Goal: Task Accomplishment & Management: Manage account settings

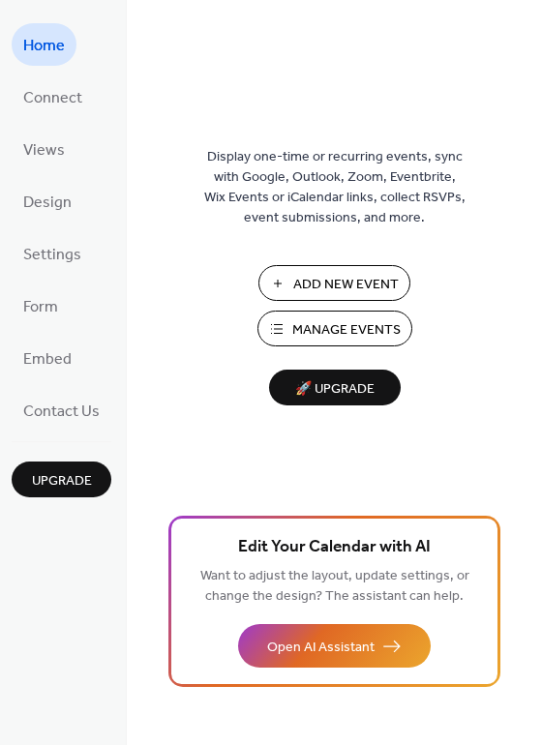
click at [302, 284] on span "Add New Event" at bounding box center [346, 285] width 106 height 20
click at [280, 332] on button "Manage Events" at bounding box center [334, 329] width 155 height 36
click at [363, 330] on span "Manage Events" at bounding box center [346, 330] width 108 height 20
click at [362, 391] on span "🚀 Upgrade" at bounding box center [335, 390] width 108 height 26
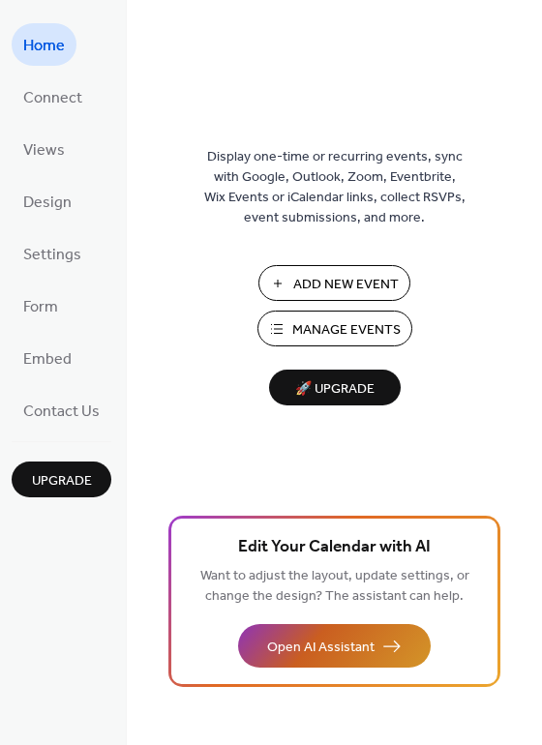
click at [286, 667] on button "Open AI Assistant" at bounding box center [334, 646] width 193 height 44
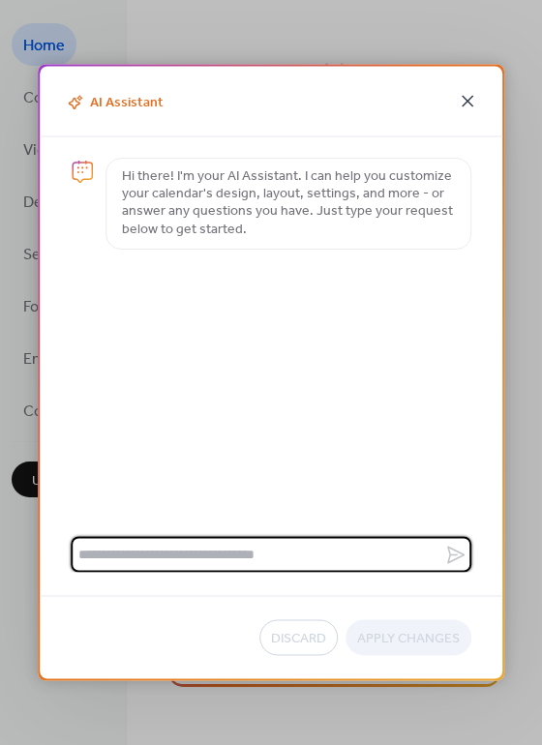
click at [470, 101] on icon at bounding box center [467, 101] width 23 height 23
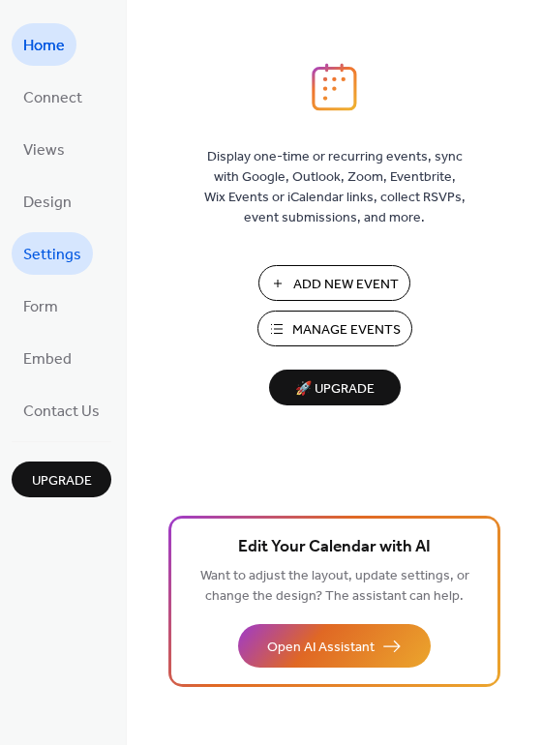
click at [75, 257] on span "Settings" at bounding box center [52, 255] width 58 height 31
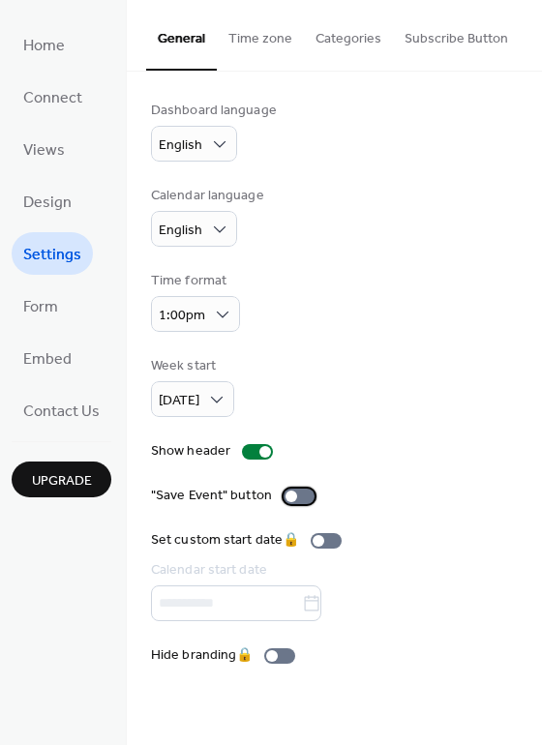
click at [286, 500] on div at bounding box center [292, 497] width 12 height 12
click at [65, 201] on span "Design" at bounding box center [47, 203] width 48 height 31
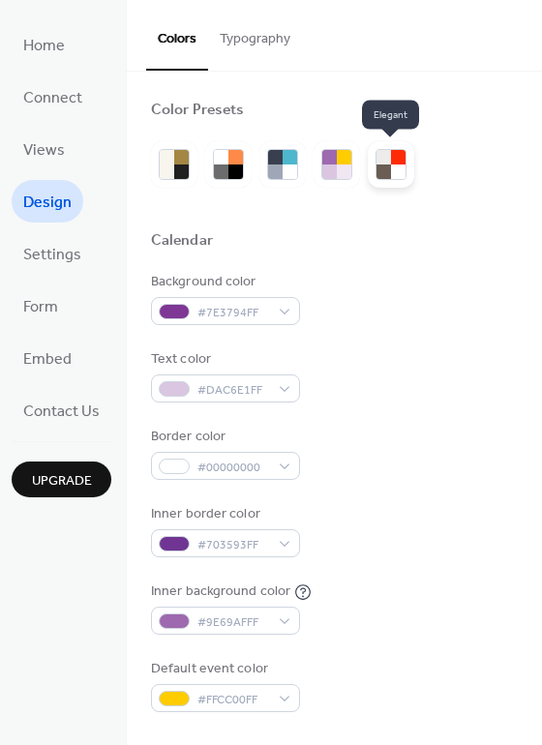
click at [381, 165] on div at bounding box center [384, 172] width 15 height 15
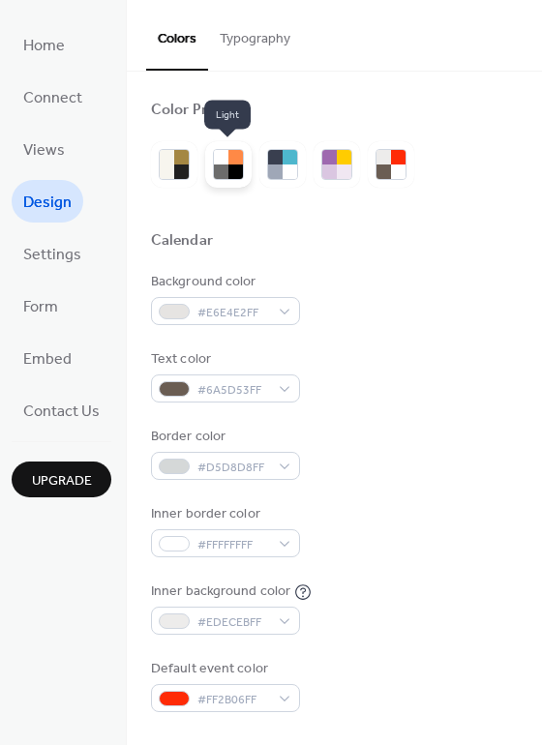
click at [229, 154] on div at bounding box center [235, 157] width 15 height 15
click at [240, 159] on div at bounding box center [235, 157] width 15 height 15
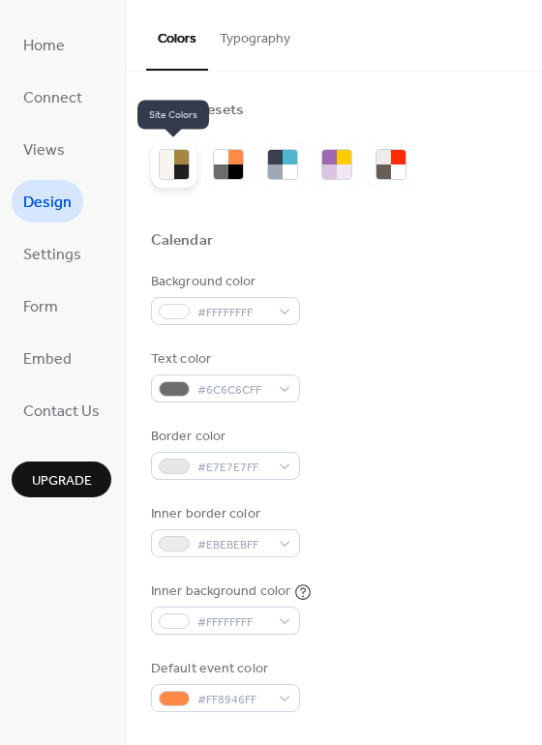
click at [180, 163] on div at bounding box center [181, 157] width 15 height 15
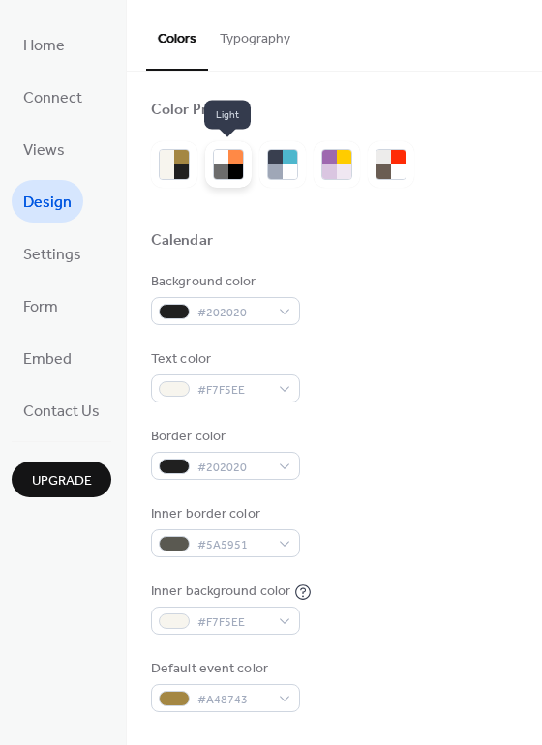
click at [226, 167] on div at bounding box center [221, 172] width 15 height 15
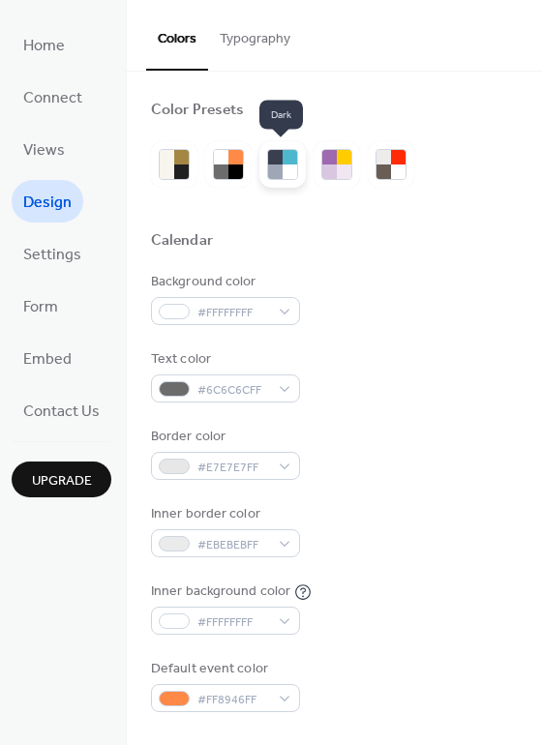
click at [279, 166] on div at bounding box center [275, 172] width 15 height 15
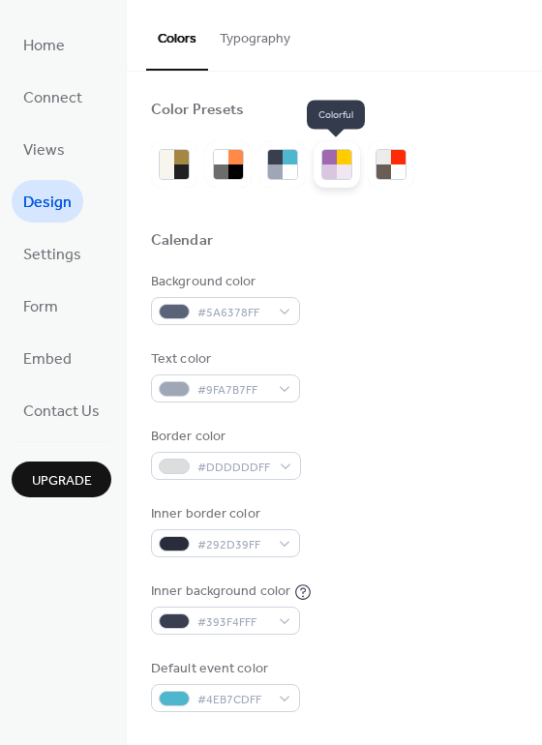
click at [342, 162] on div at bounding box center [344, 157] width 15 height 15
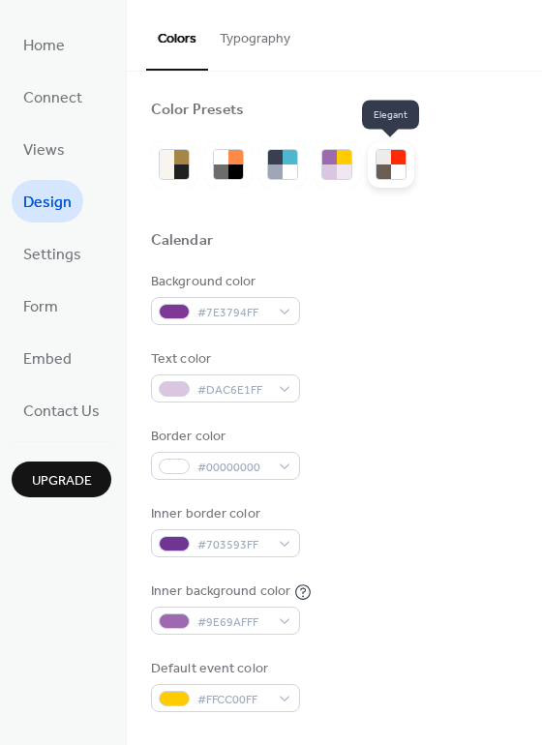
click at [383, 165] on div at bounding box center [384, 172] width 15 height 15
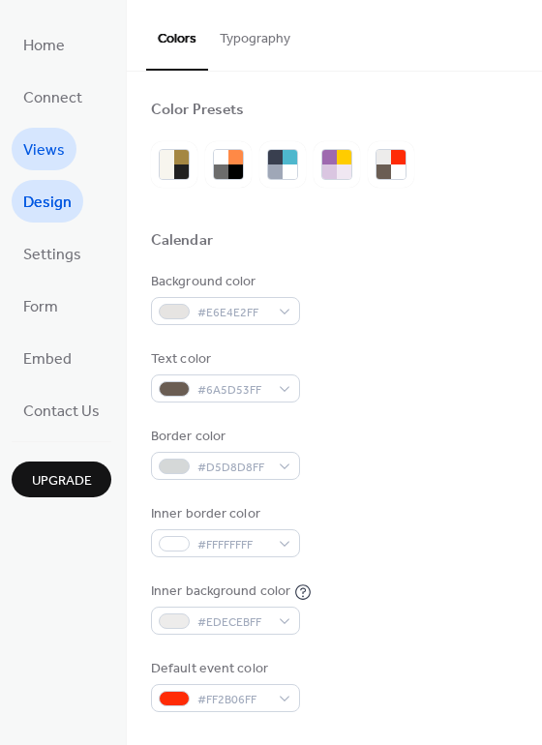
click at [55, 151] on span "Views" at bounding box center [44, 151] width 42 height 31
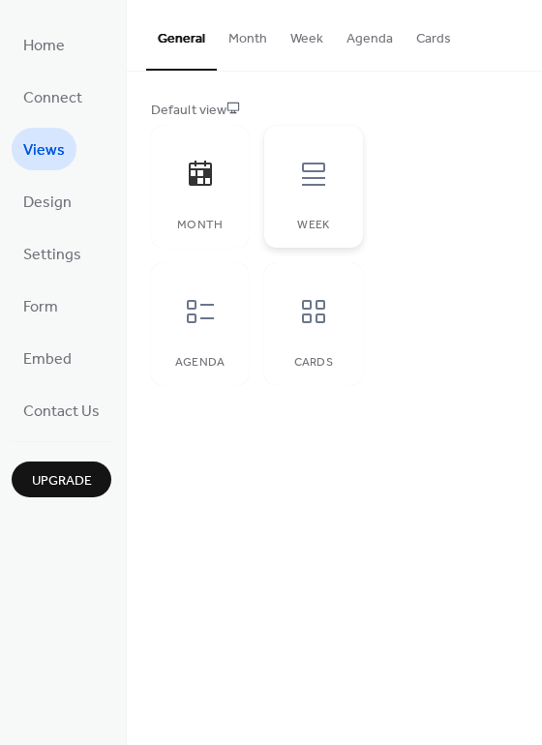
click at [309, 194] on div at bounding box center [314, 174] width 58 height 58
click at [205, 328] on div at bounding box center [200, 312] width 58 height 58
click at [308, 313] on icon at bounding box center [313, 311] width 31 height 31
click at [75, 98] on span "Connect" at bounding box center [52, 98] width 59 height 31
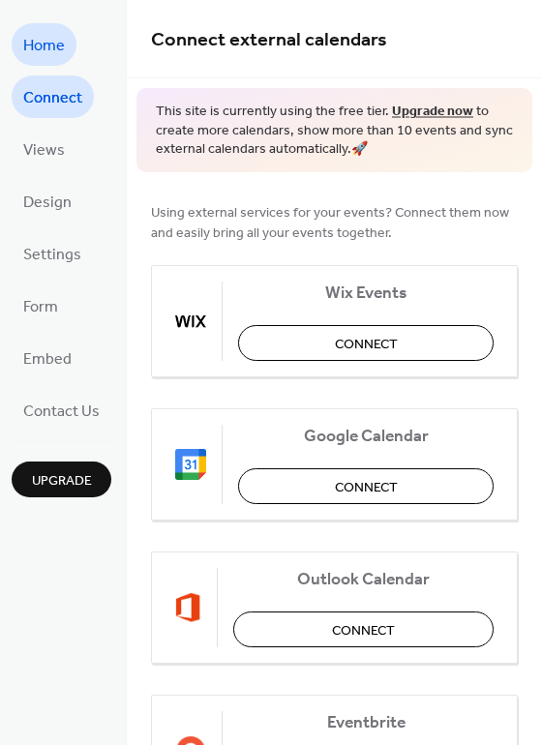
click at [63, 43] on span "Home" at bounding box center [44, 46] width 42 height 31
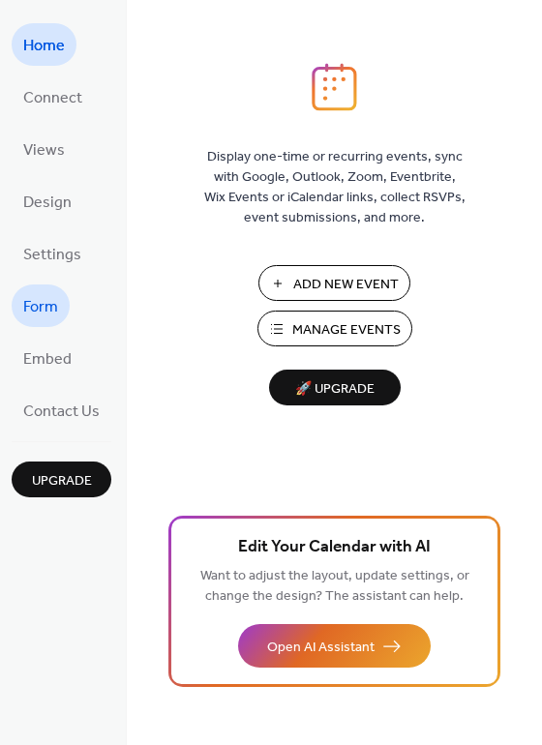
click at [42, 304] on span "Form" at bounding box center [40, 307] width 35 height 31
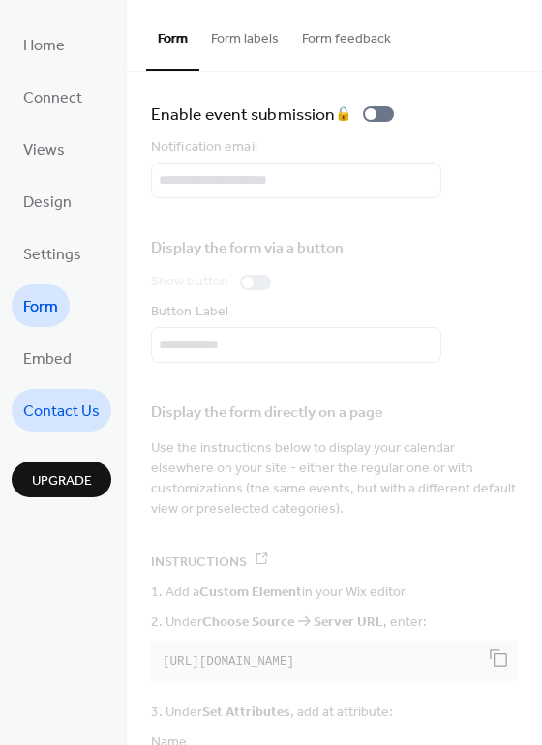
click at [62, 403] on span "Contact Us" at bounding box center [61, 412] width 76 height 31
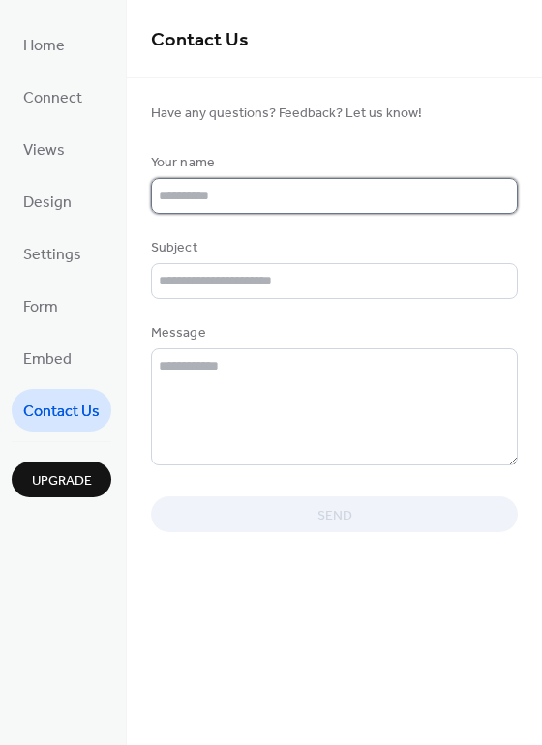
click at [214, 195] on input "text" at bounding box center [334, 196] width 367 height 36
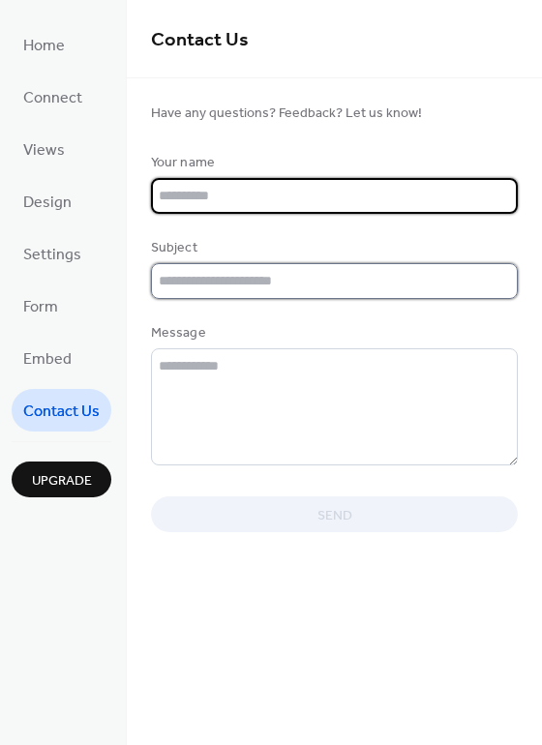
click at [194, 274] on input "text" at bounding box center [334, 281] width 367 height 36
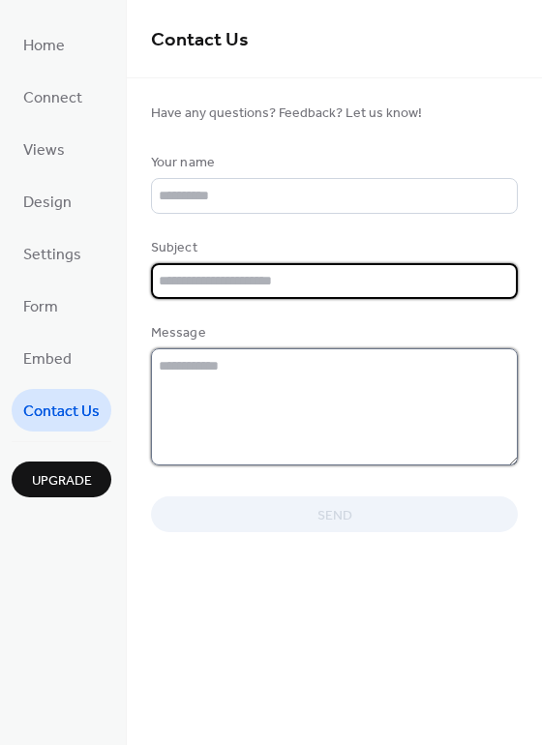
click at [209, 371] on textarea at bounding box center [334, 406] width 367 height 117
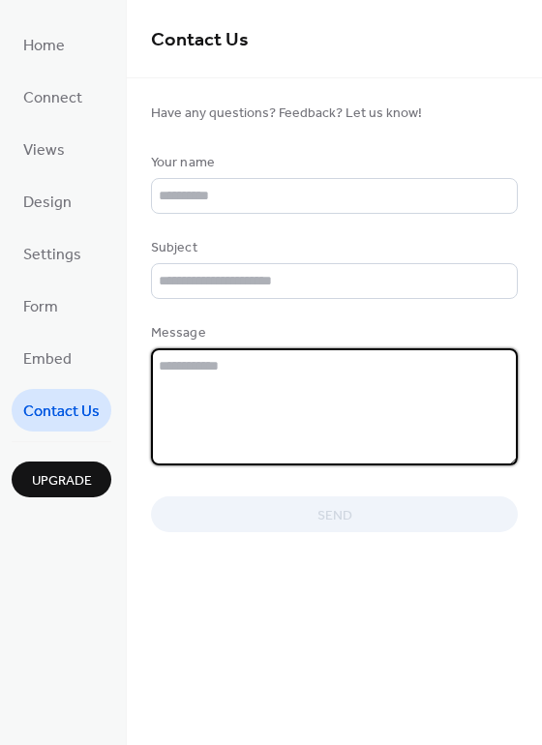
click at [115, 301] on div "Home Connect Views Design Settings Form Embed Contact Us Upgrade" at bounding box center [63, 372] width 127 height 745
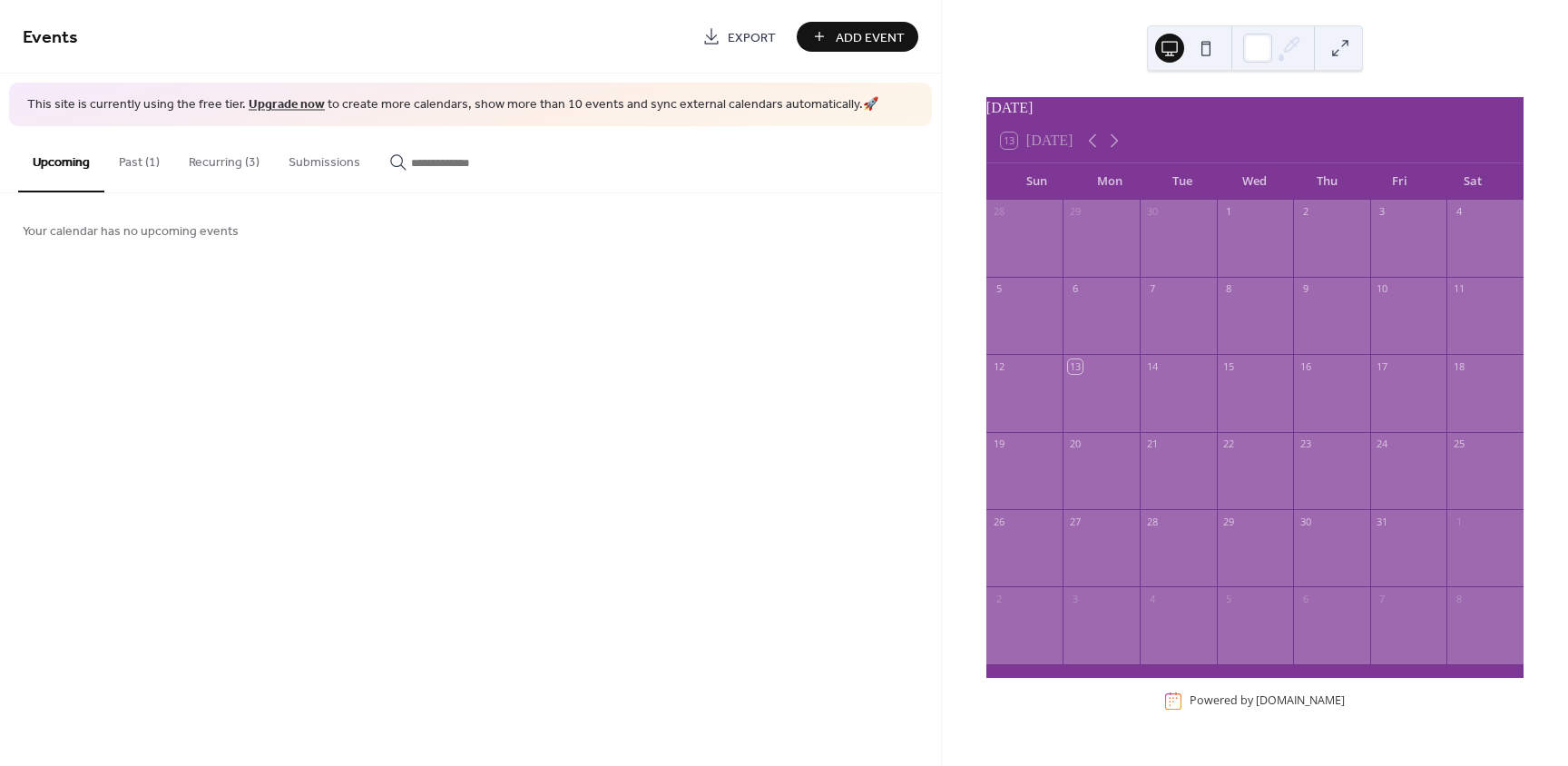
click at [245, 160] on button "Recurring (3)" at bounding box center [224, 158] width 99 height 65
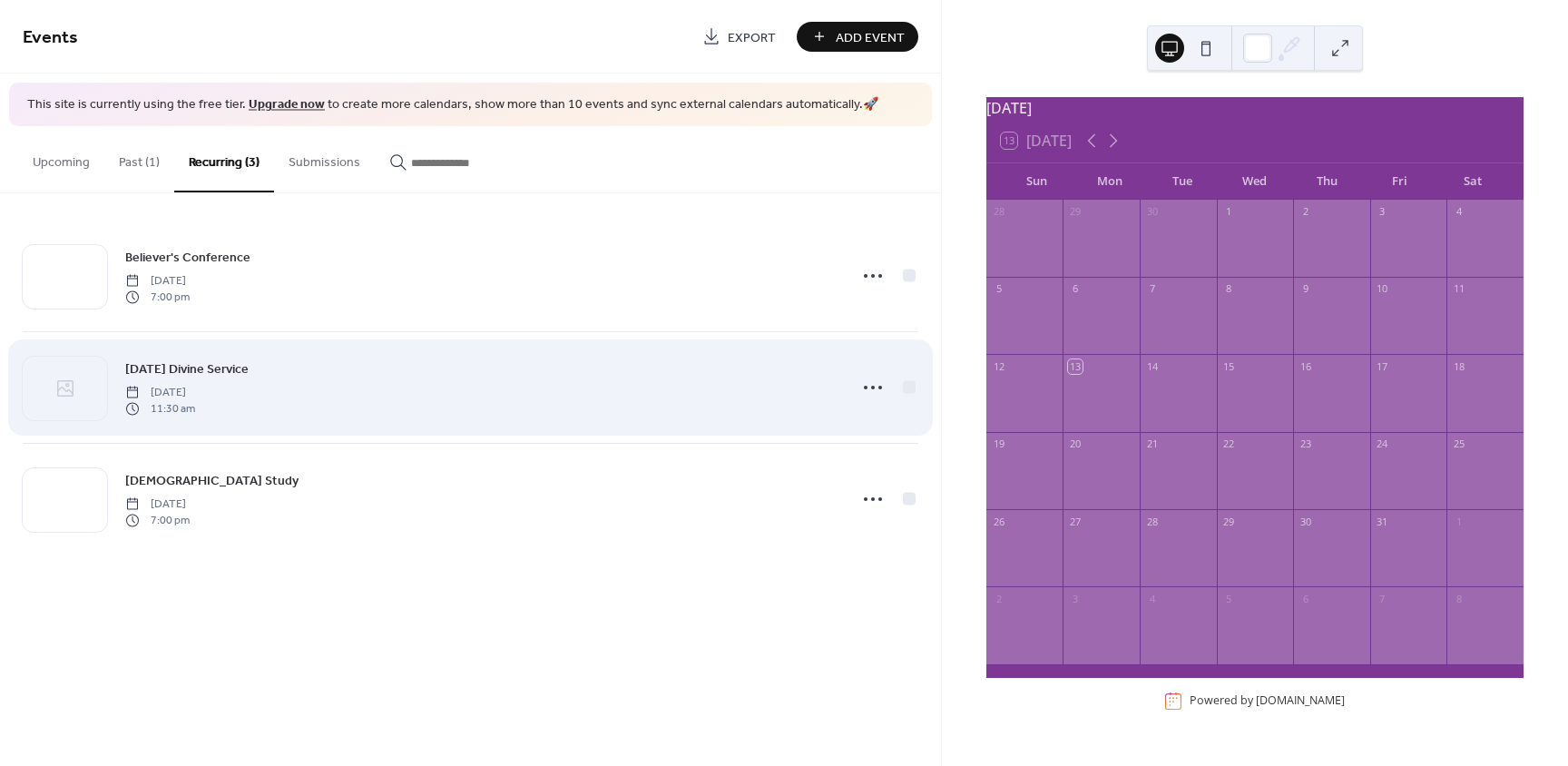
click at [254, 353] on div "Sunday Divine Service Sunday, September 7, 2025 11:30 am" at bounding box center [470, 387] width 895 height 111
click at [887, 386] on icon at bounding box center [873, 387] width 29 height 29
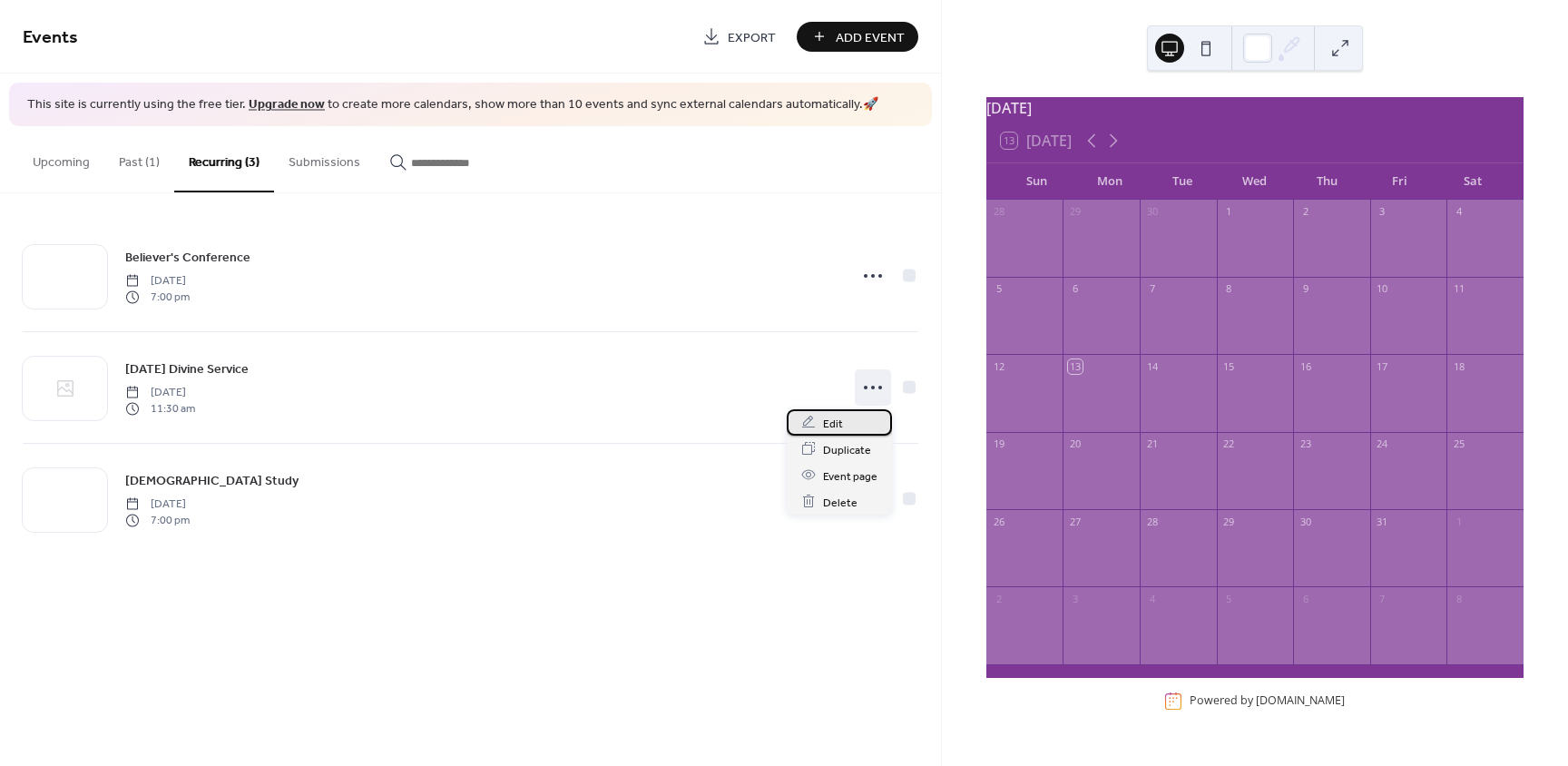
click at [837, 423] on span "Edit" at bounding box center [832, 423] width 20 height 19
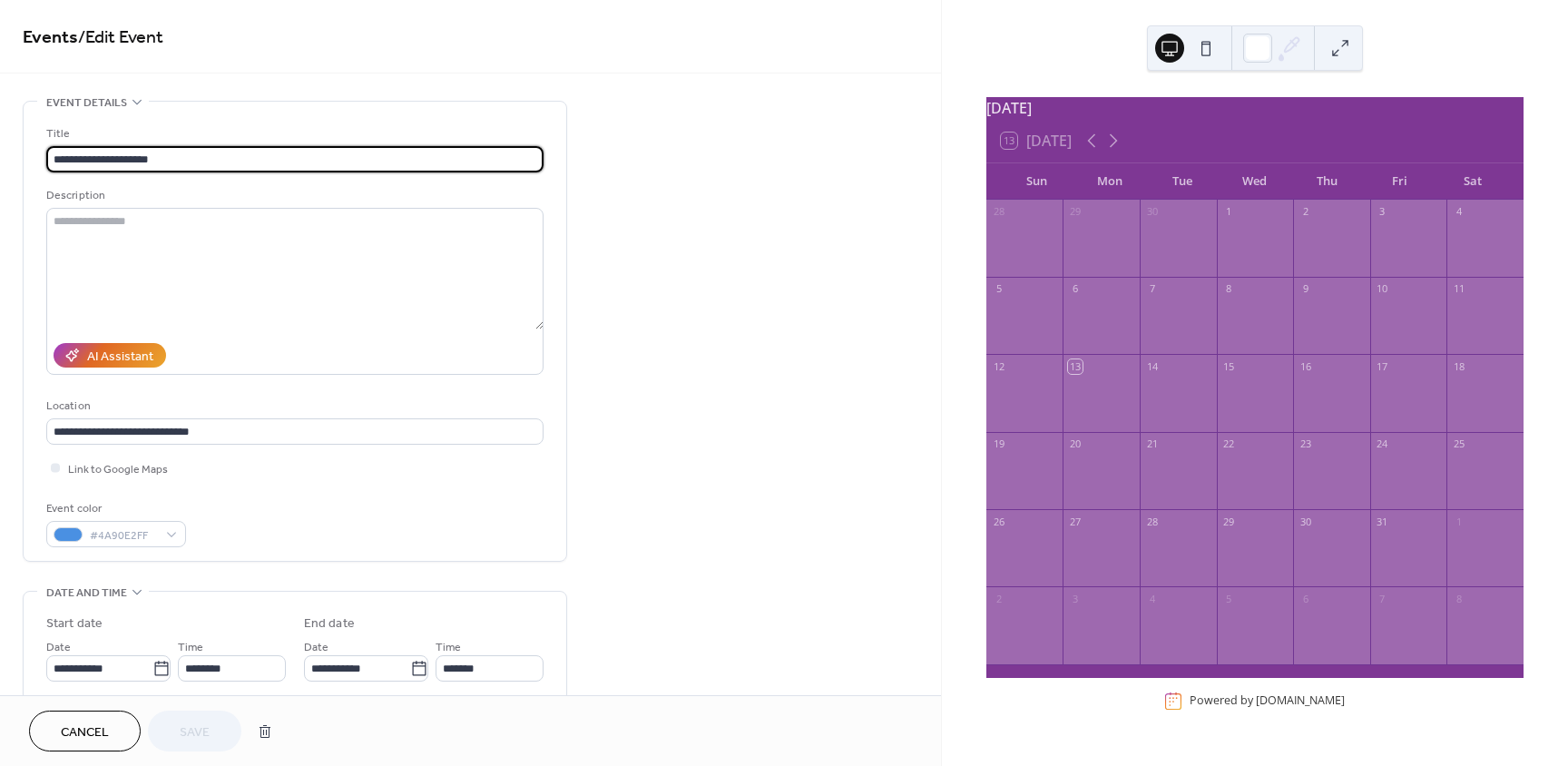
type input "**********"
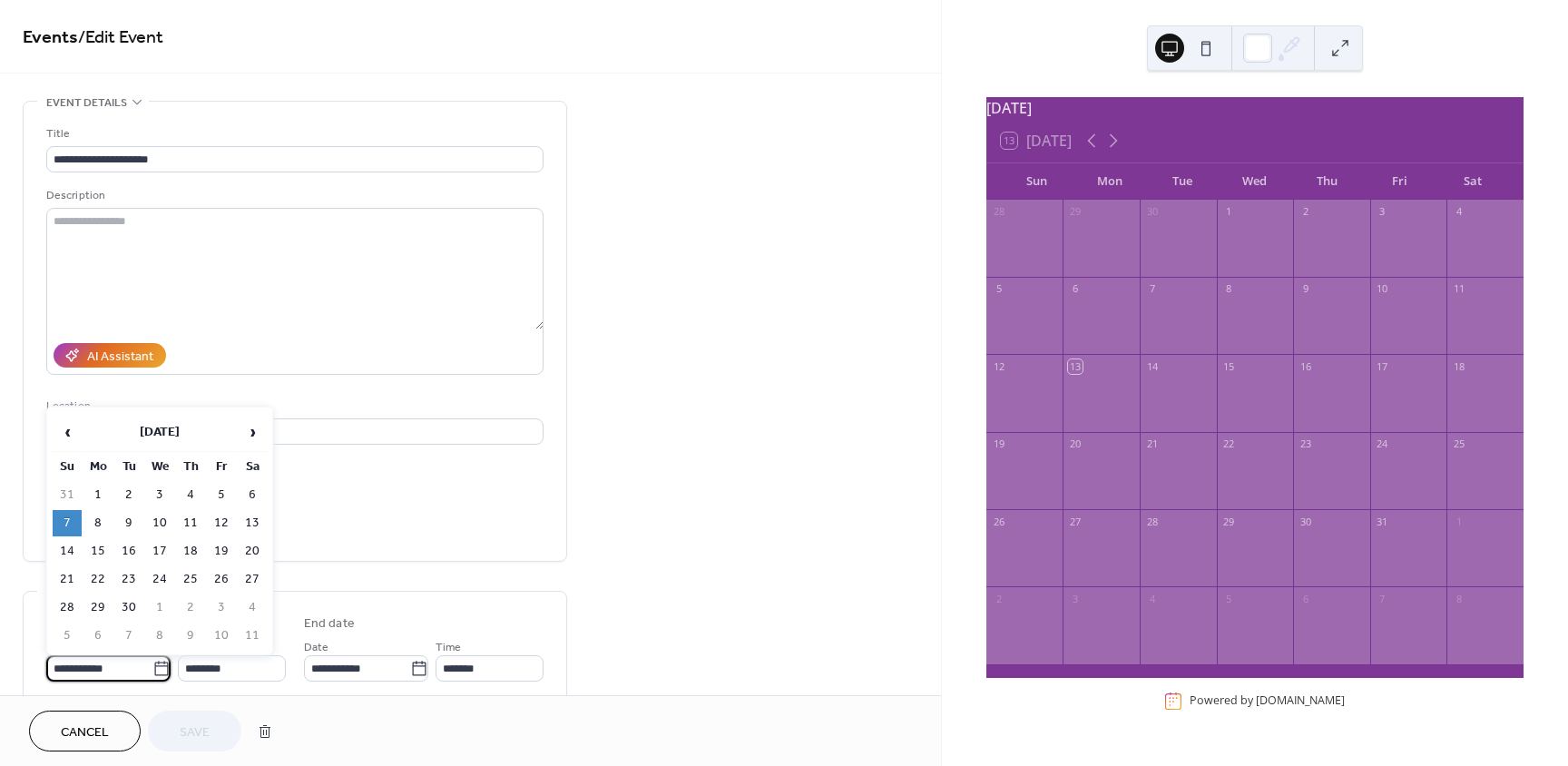
click at [133, 672] on input "**********" at bounding box center [98, 668] width 106 height 26
click at [251, 434] on span "›" at bounding box center [252, 431] width 27 height 37
click at [79, 576] on td "19" at bounding box center [67, 579] width 29 height 26
type input "**********"
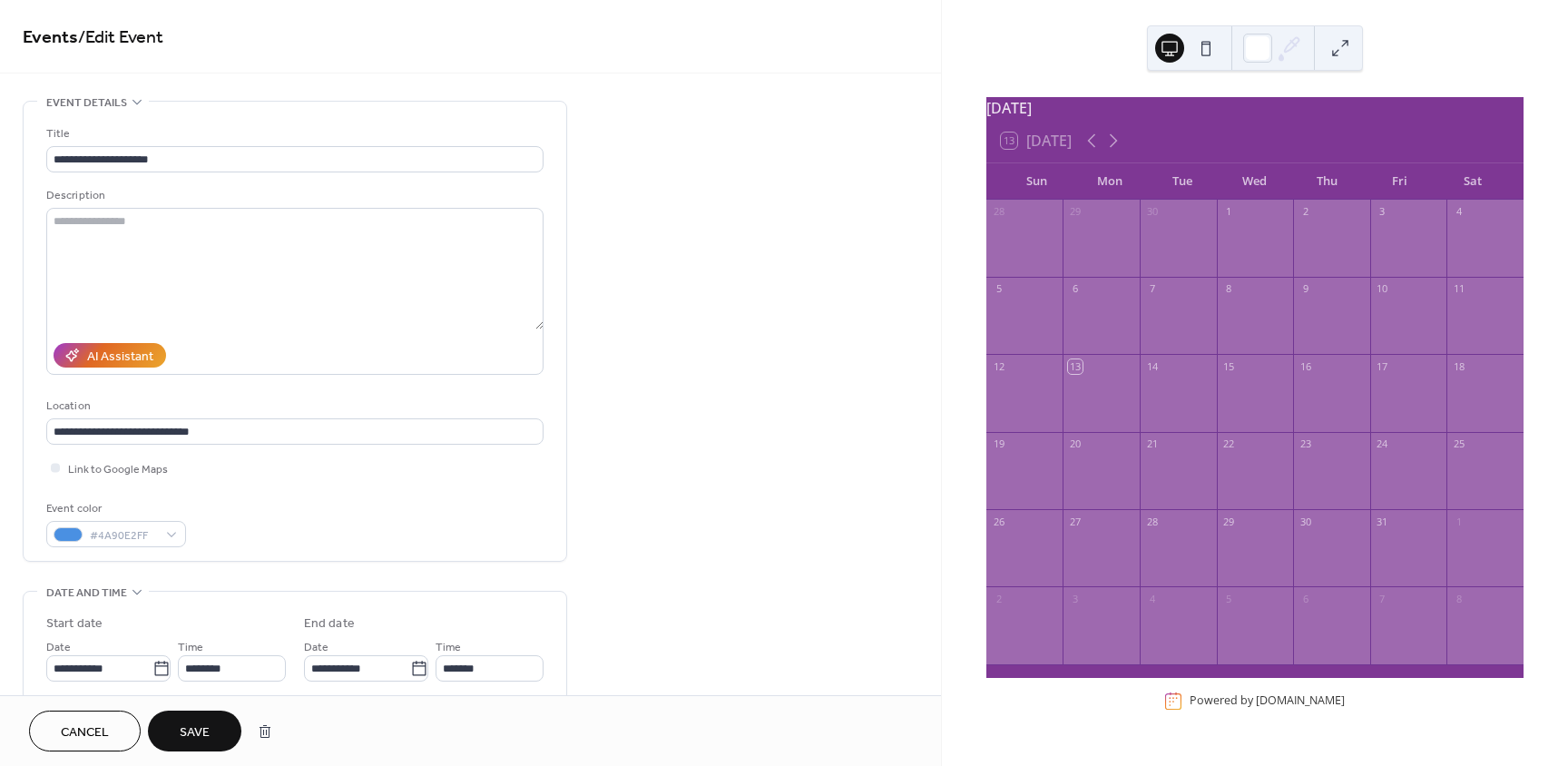
click at [184, 724] on span "Save" at bounding box center [195, 732] width 30 height 19
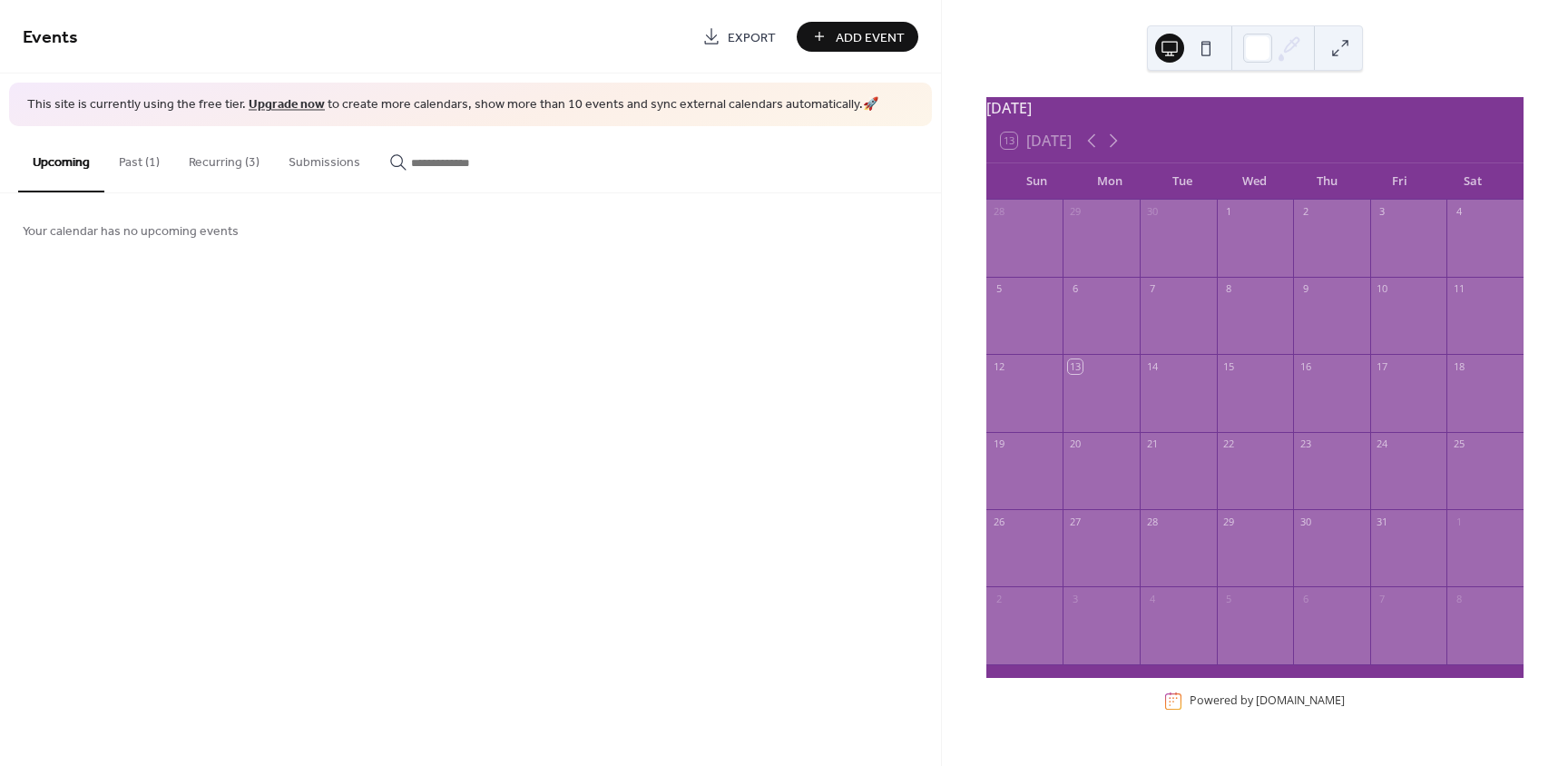
click at [248, 157] on button "Recurring (3)" at bounding box center [224, 158] width 99 height 65
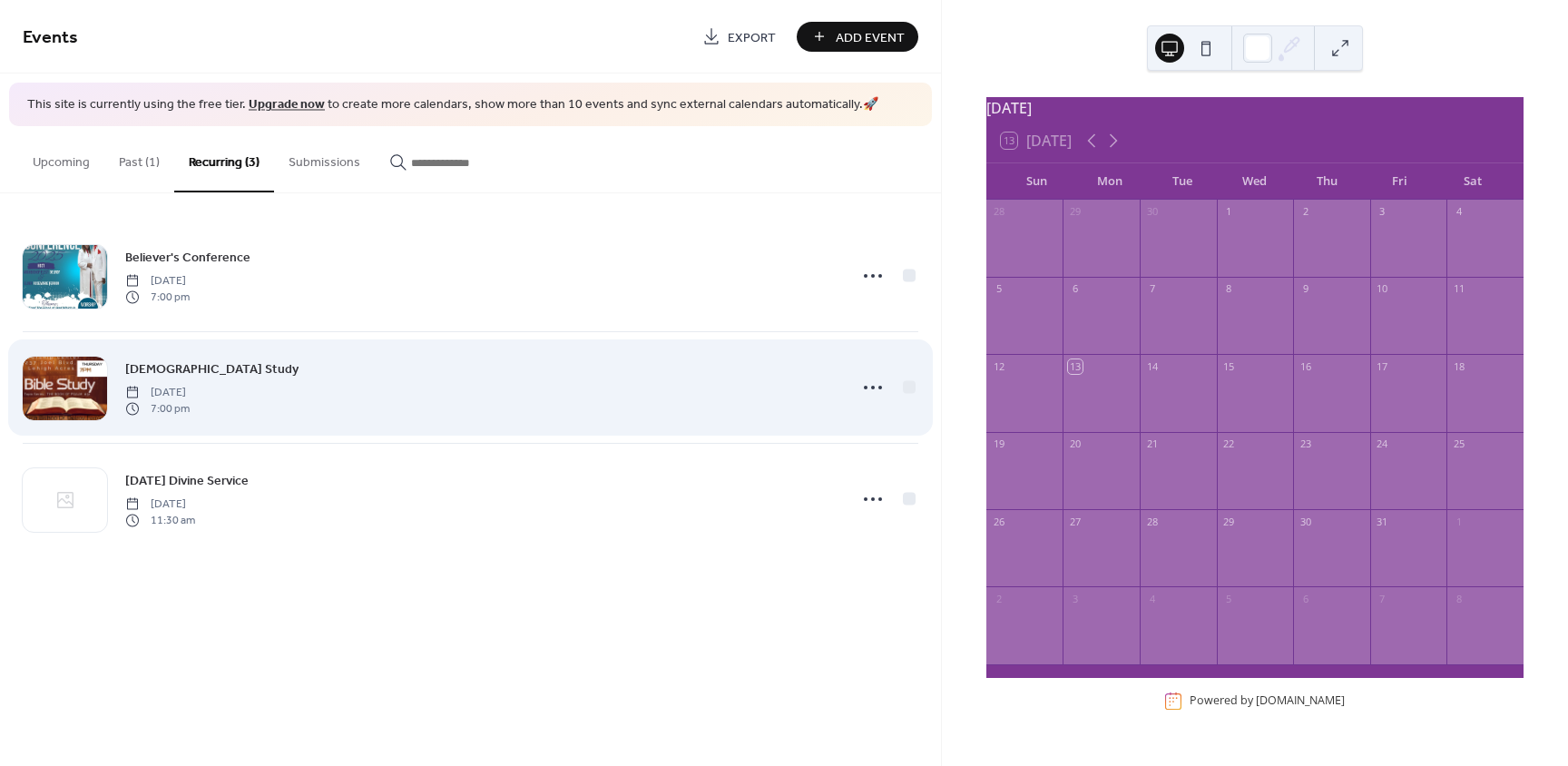
click at [170, 384] on span "Thursday, September 11, 2025" at bounding box center [157, 391] width 65 height 16
click at [877, 380] on icon at bounding box center [873, 387] width 29 height 29
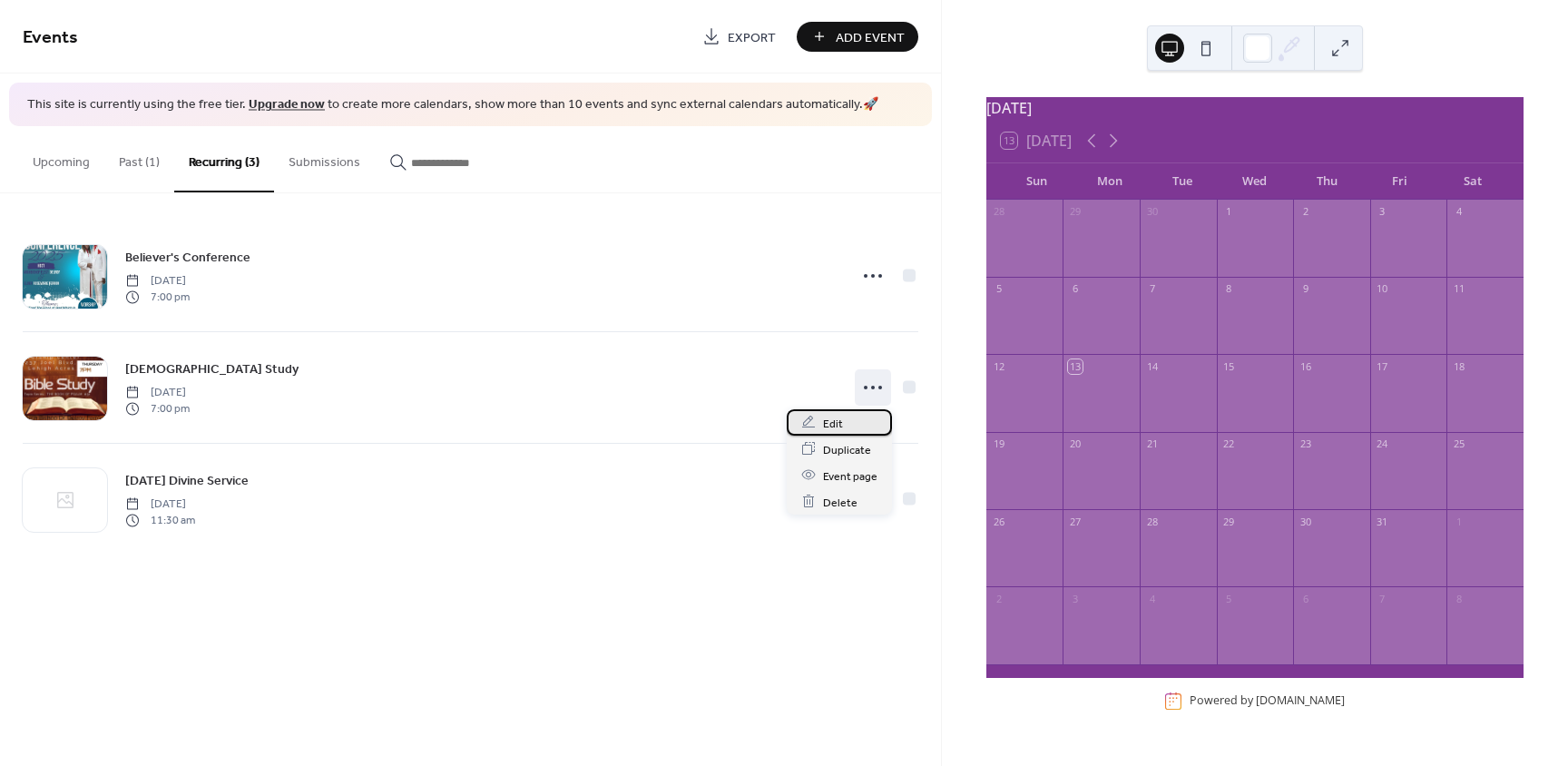
click at [829, 422] on span "Edit" at bounding box center [832, 423] width 20 height 19
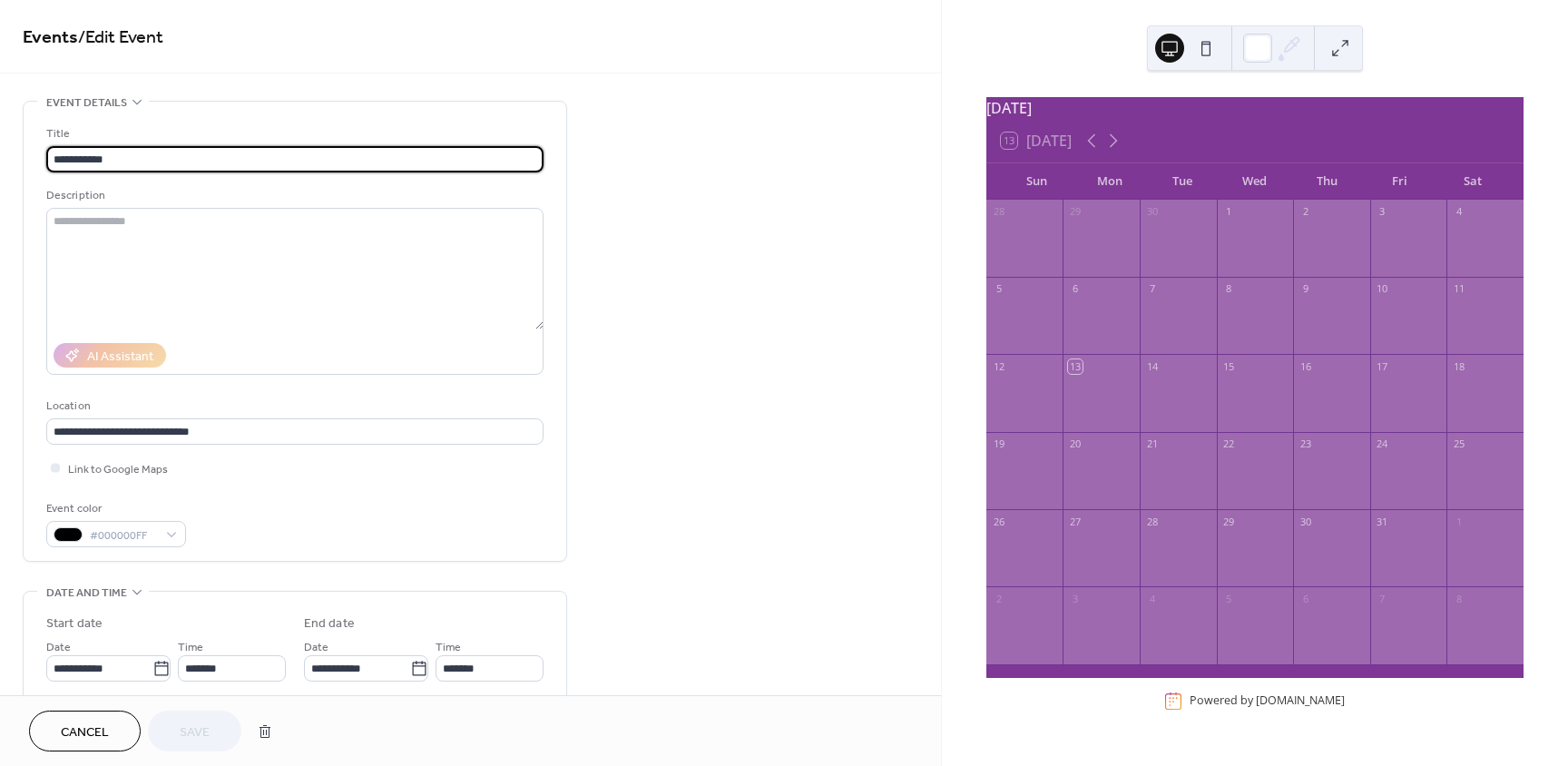
type input "**********"
click at [114, 655] on input "**********" at bounding box center [98, 668] width 106 height 26
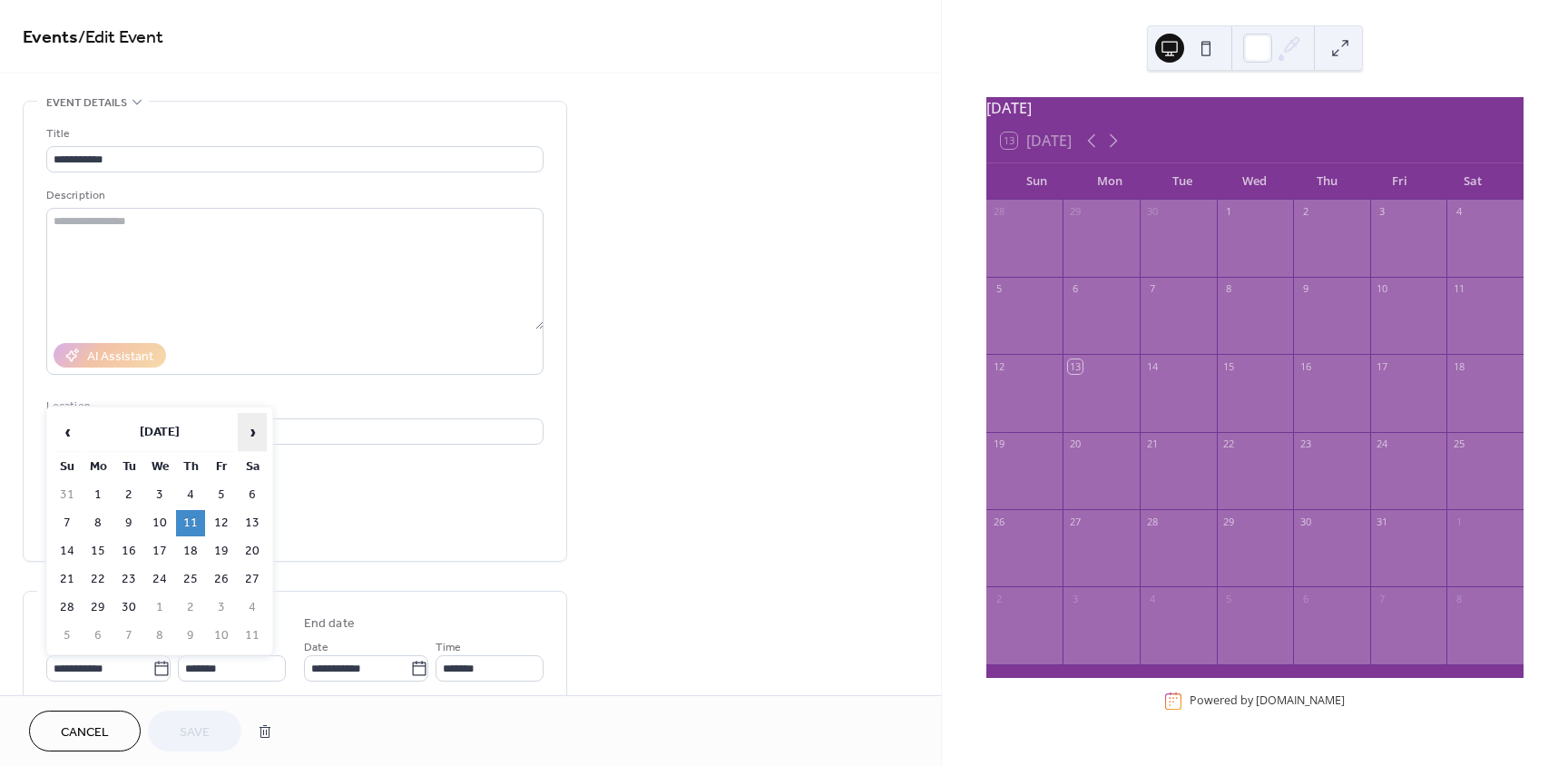
click at [250, 443] on span "›" at bounding box center [252, 431] width 27 height 37
click at [192, 548] on td "16" at bounding box center [190, 551] width 29 height 26
type input "**********"
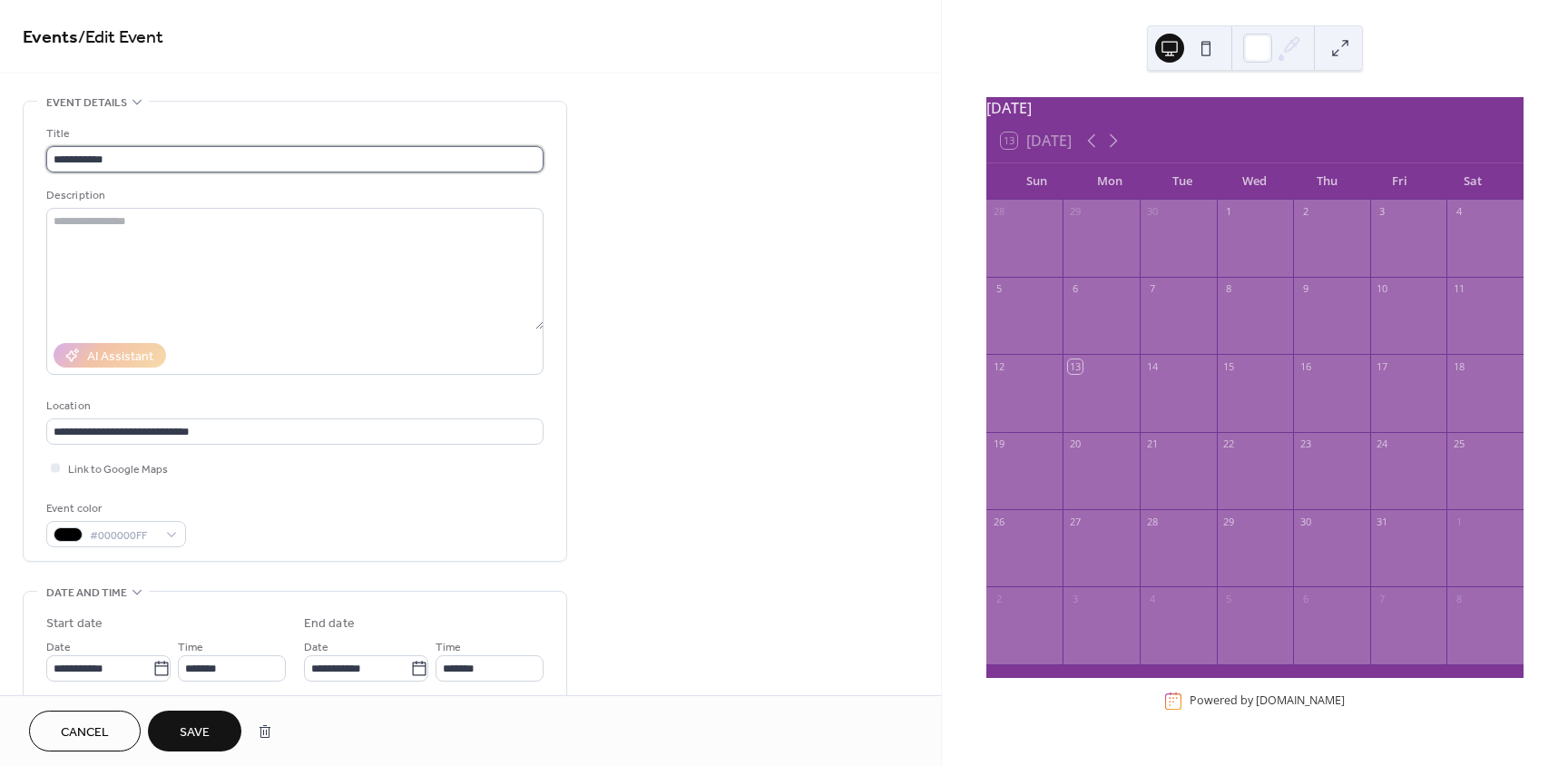
click at [54, 154] on input "**********" at bounding box center [294, 159] width 497 height 26
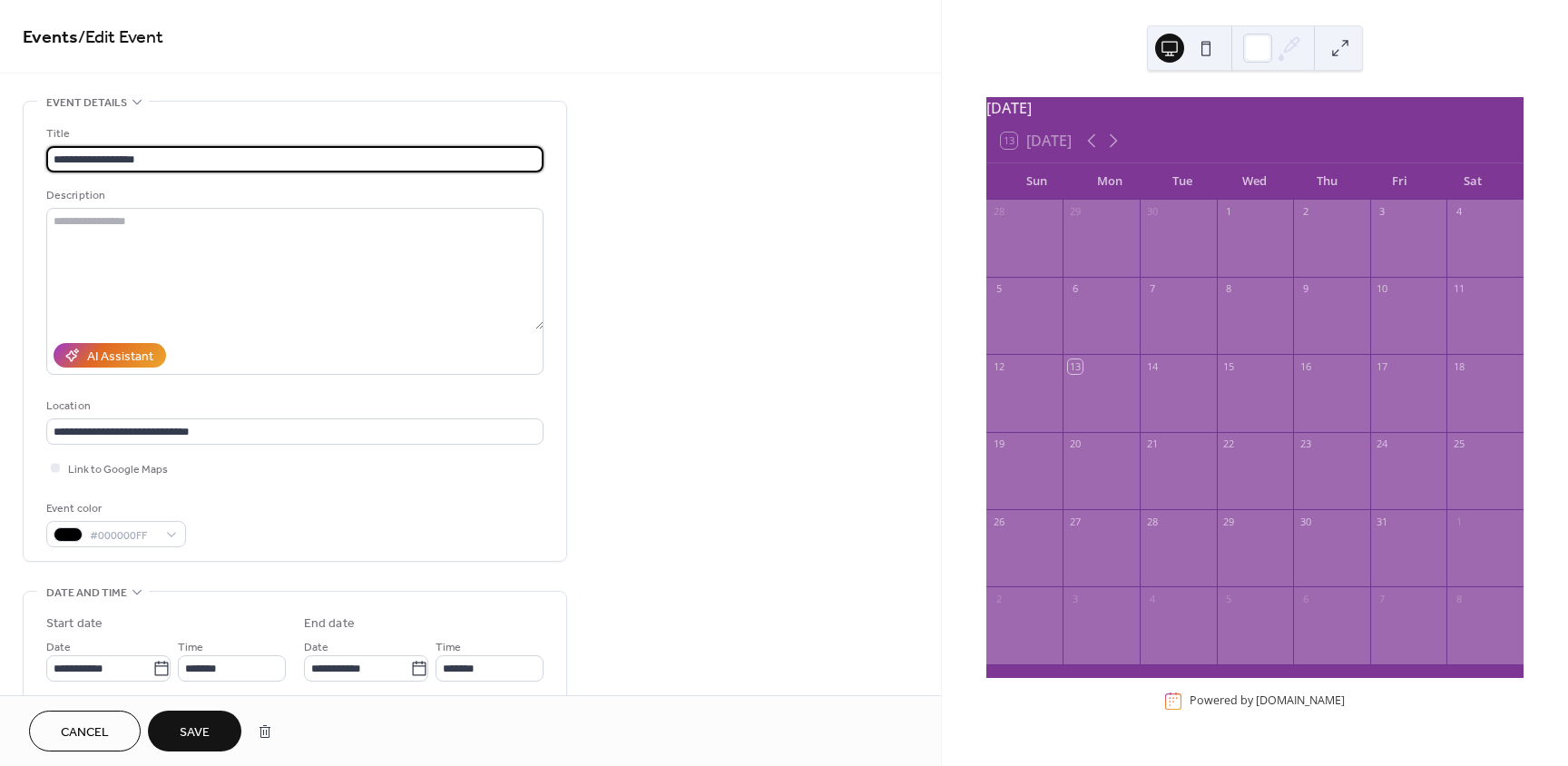
type input "**********"
drag, startPoint x: 210, startPoint y: 729, endPoint x: 221, endPoint y: 698, distance: 32.9
click at [221, 698] on div "Cancel Save" at bounding box center [470, 729] width 941 height 70
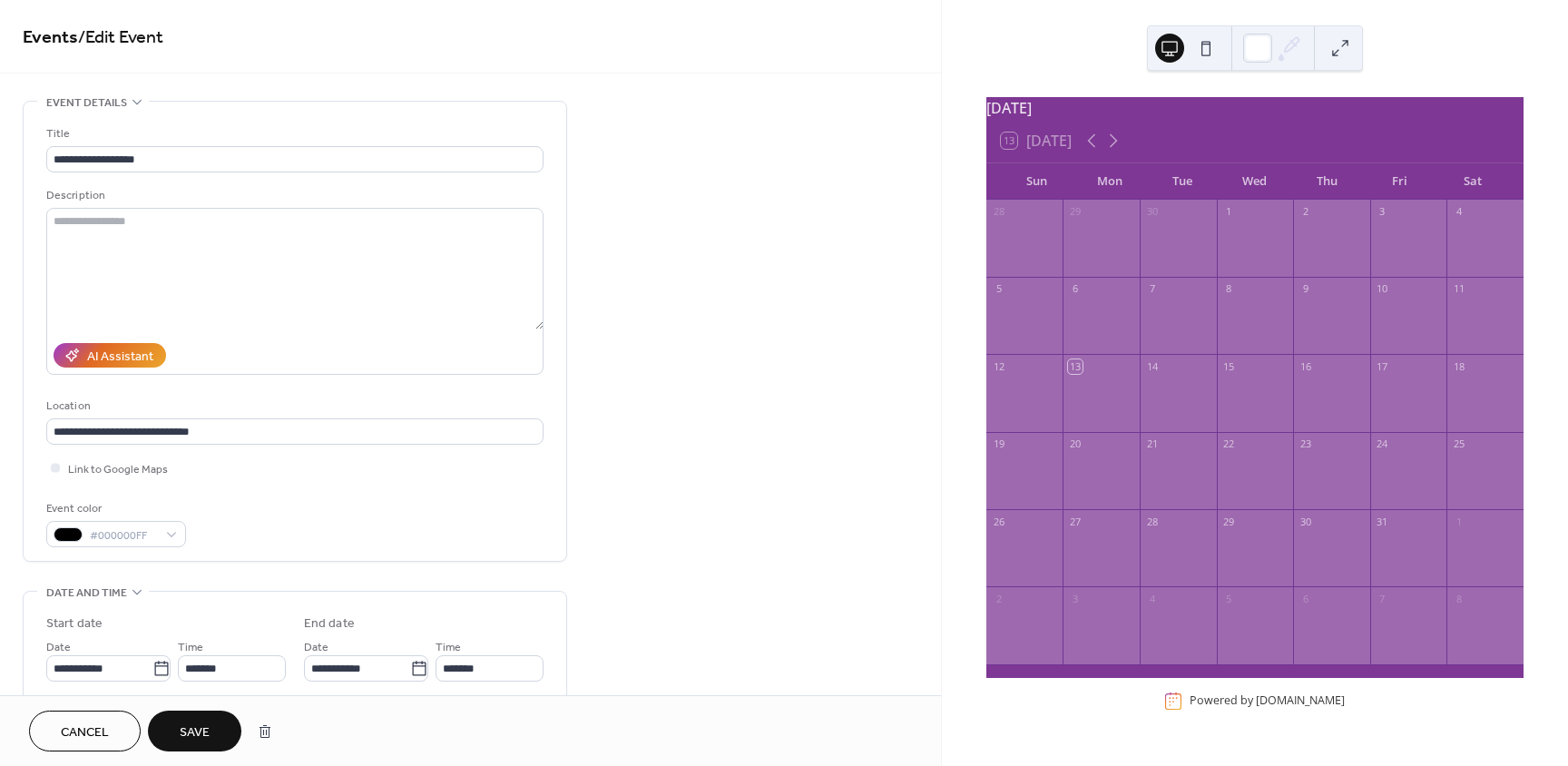
click at [205, 730] on span "Save" at bounding box center [195, 732] width 30 height 19
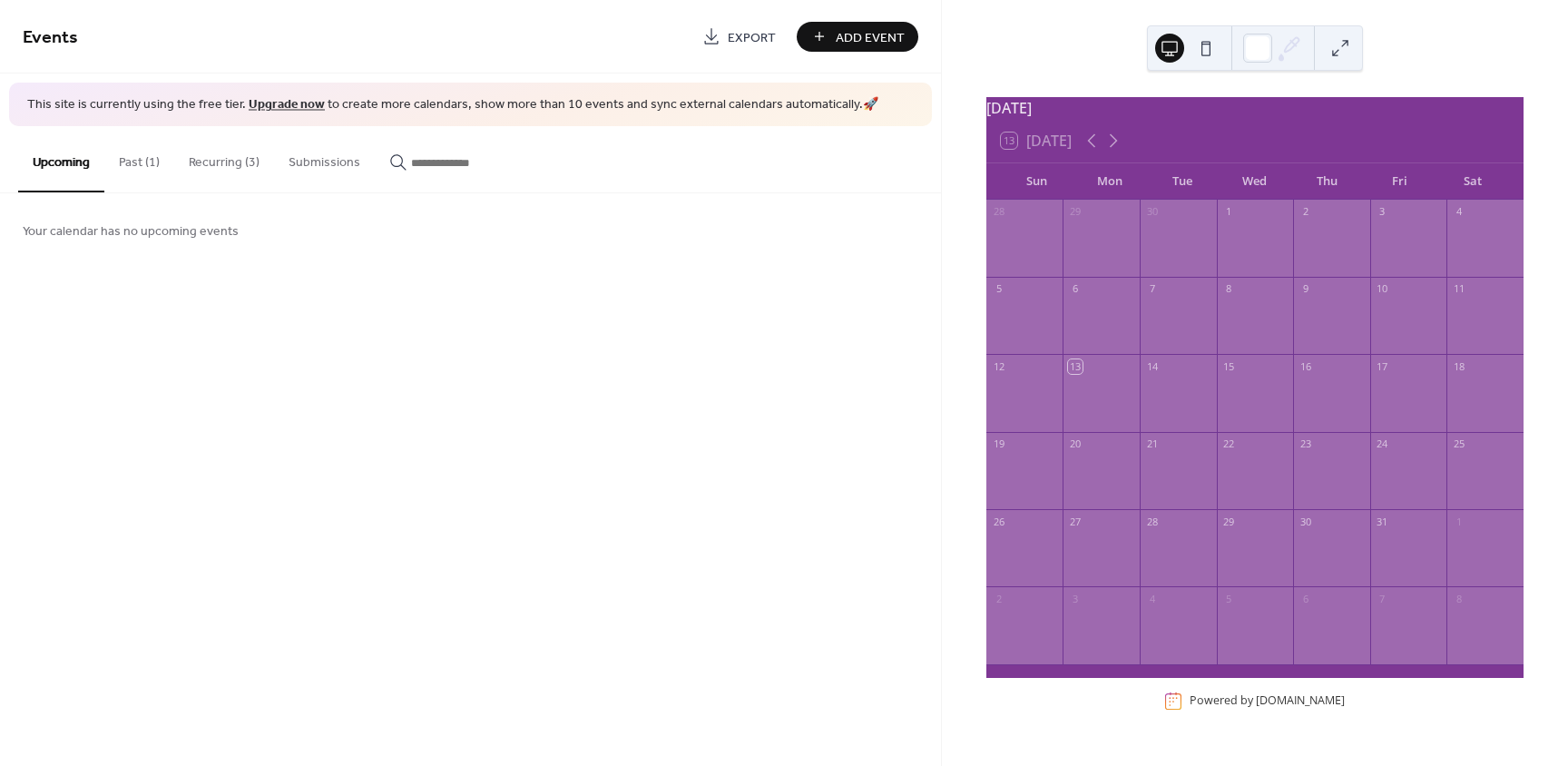
click at [1235, 408] on div at bounding box center [1255, 402] width 77 height 46
click at [148, 151] on button "Past (1)" at bounding box center [139, 158] width 70 height 65
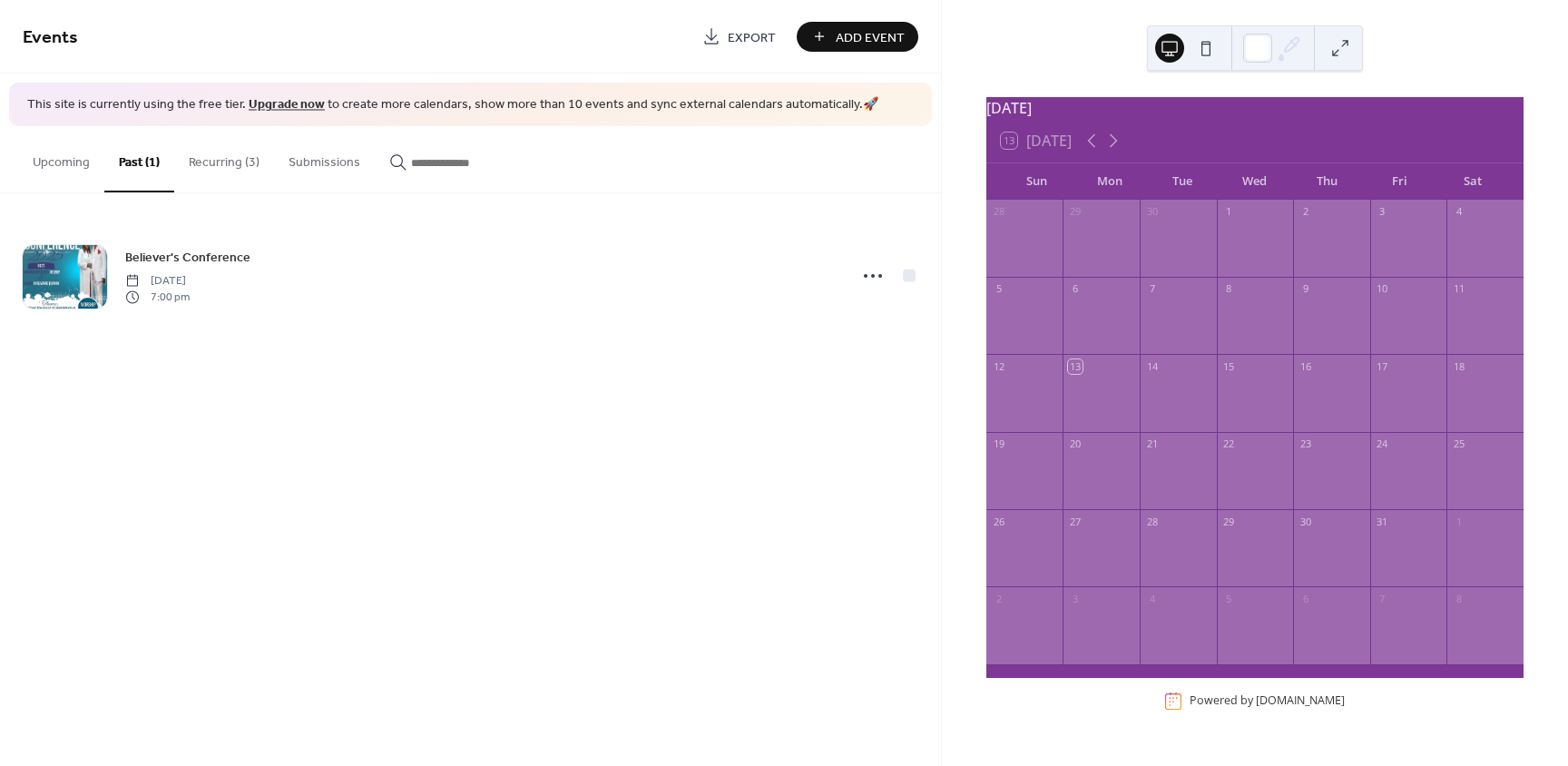
click at [236, 158] on button "Recurring (3)" at bounding box center [224, 158] width 99 height 65
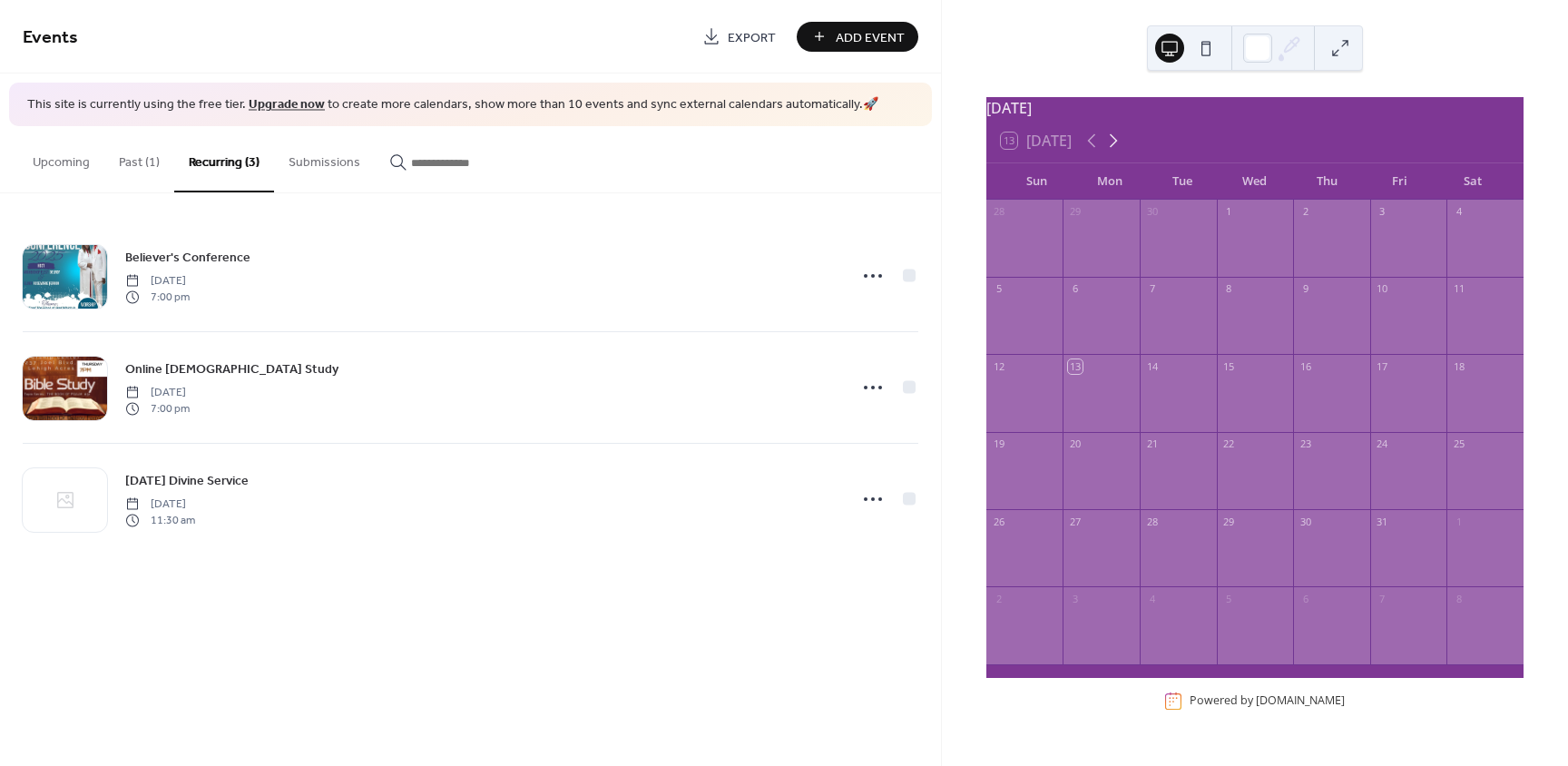
click at [1117, 148] on icon at bounding box center [1113, 141] width 8 height 14
click at [1109, 149] on icon at bounding box center [1113, 140] width 22 height 22
click at [1089, 148] on icon at bounding box center [1091, 140] width 22 height 22
click at [1090, 148] on icon at bounding box center [1091, 141] width 8 height 14
click at [1204, 49] on button at bounding box center [1205, 48] width 29 height 29
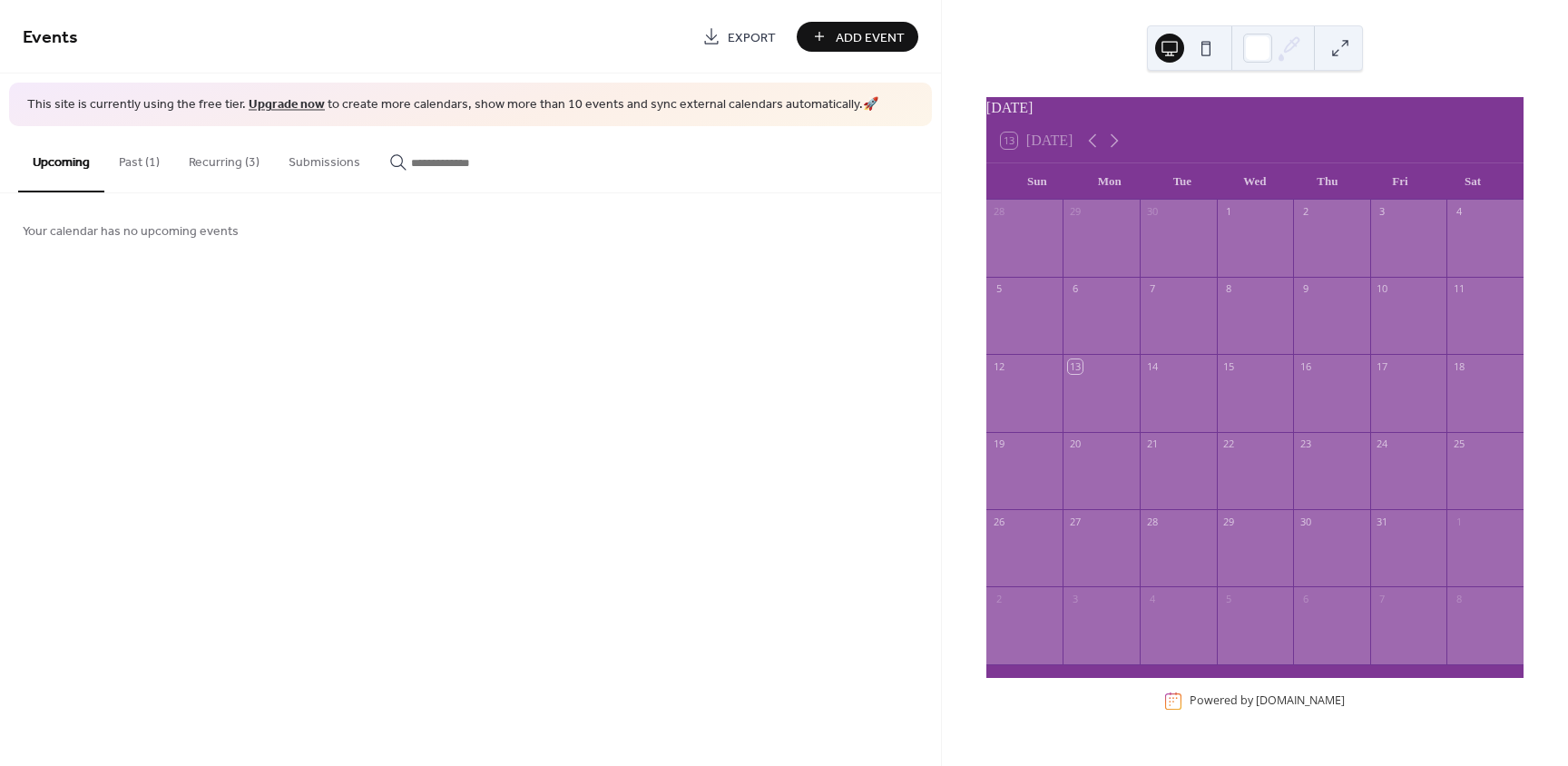
click at [240, 165] on button "Recurring (3)" at bounding box center [224, 158] width 99 height 65
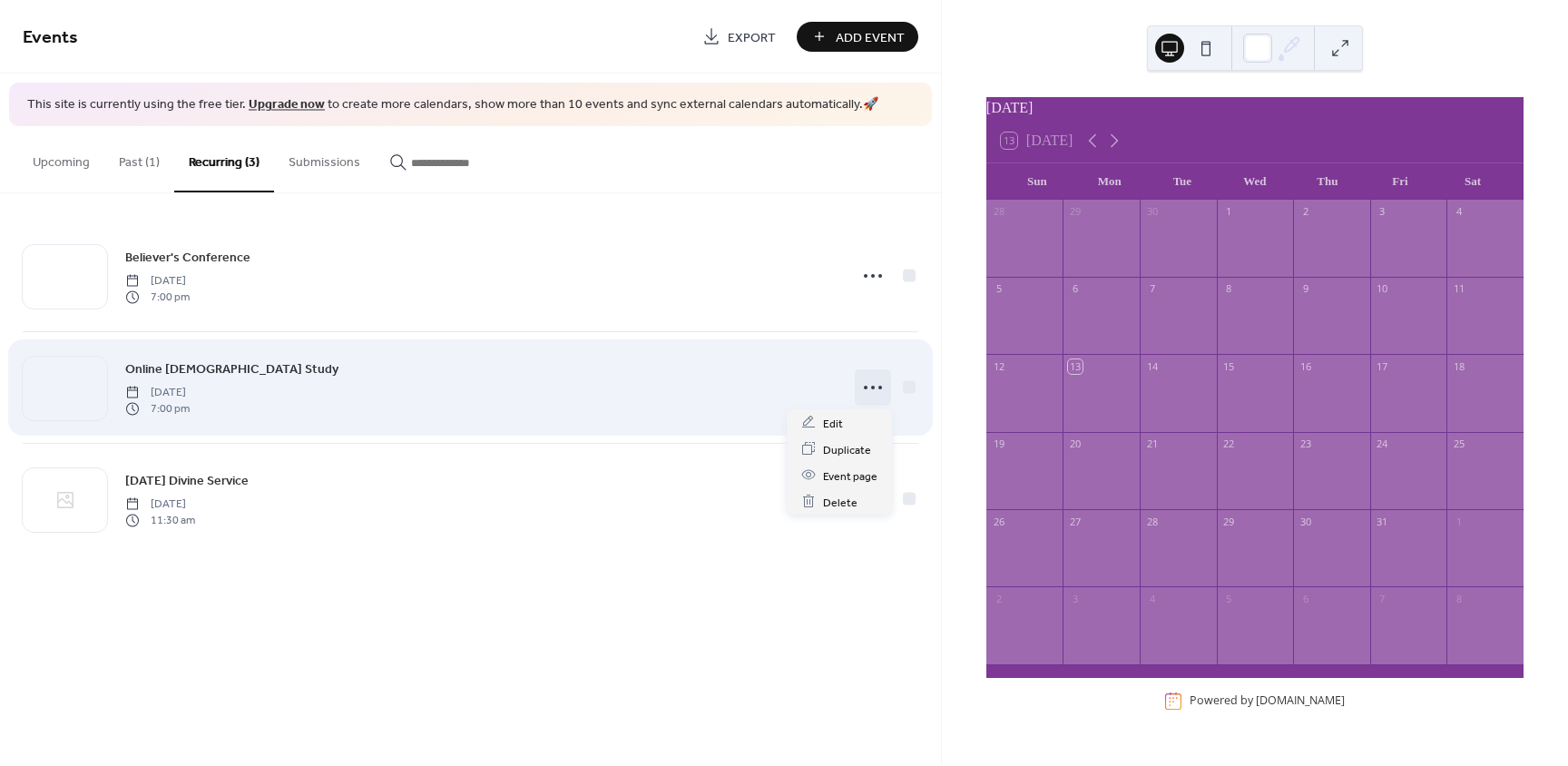
click at [876, 380] on icon at bounding box center [873, 387] width 29 height 29
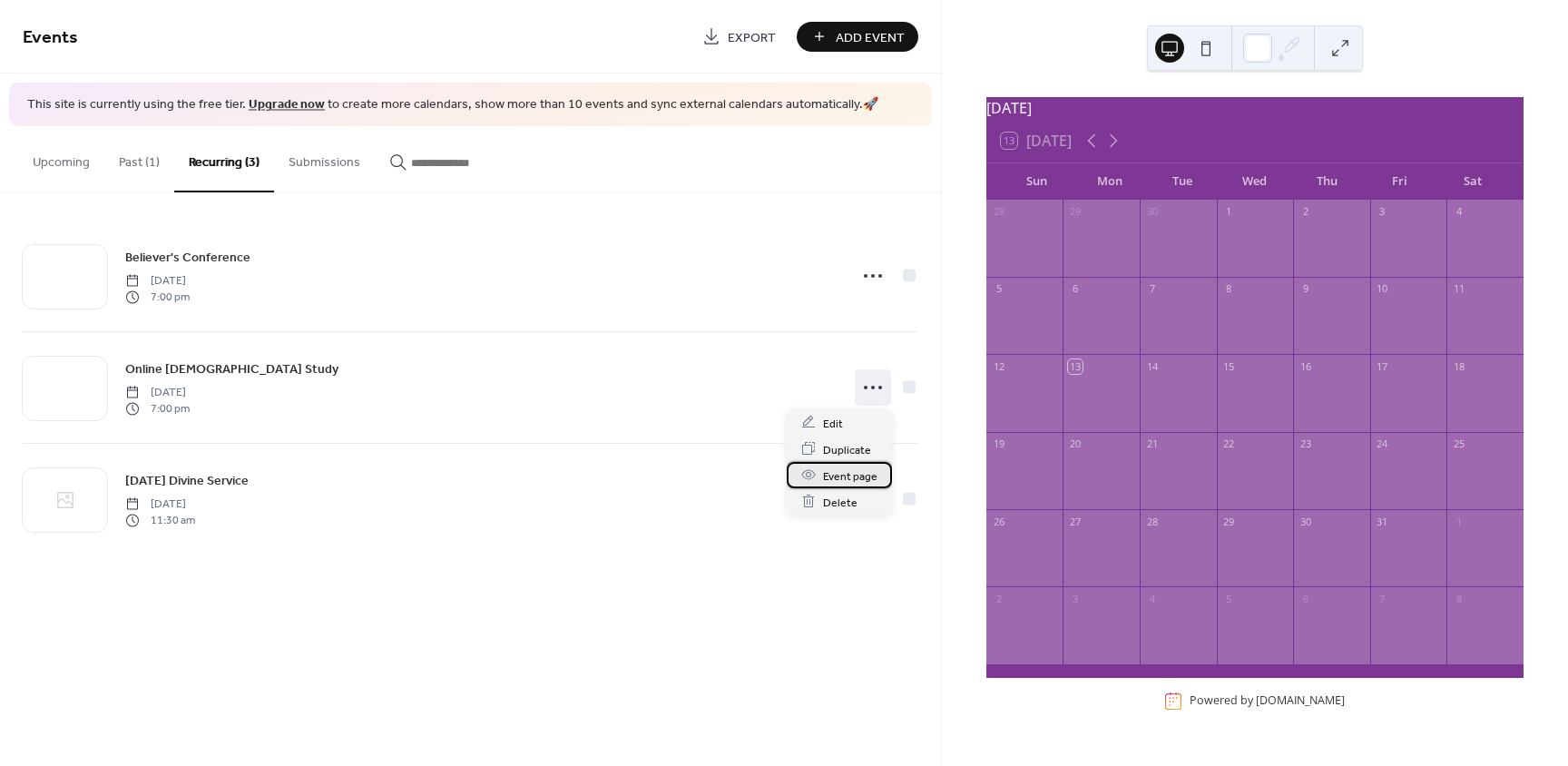
click at [843, 468] on span "Event page" at bounding box center [850, 476] width 54 height 19
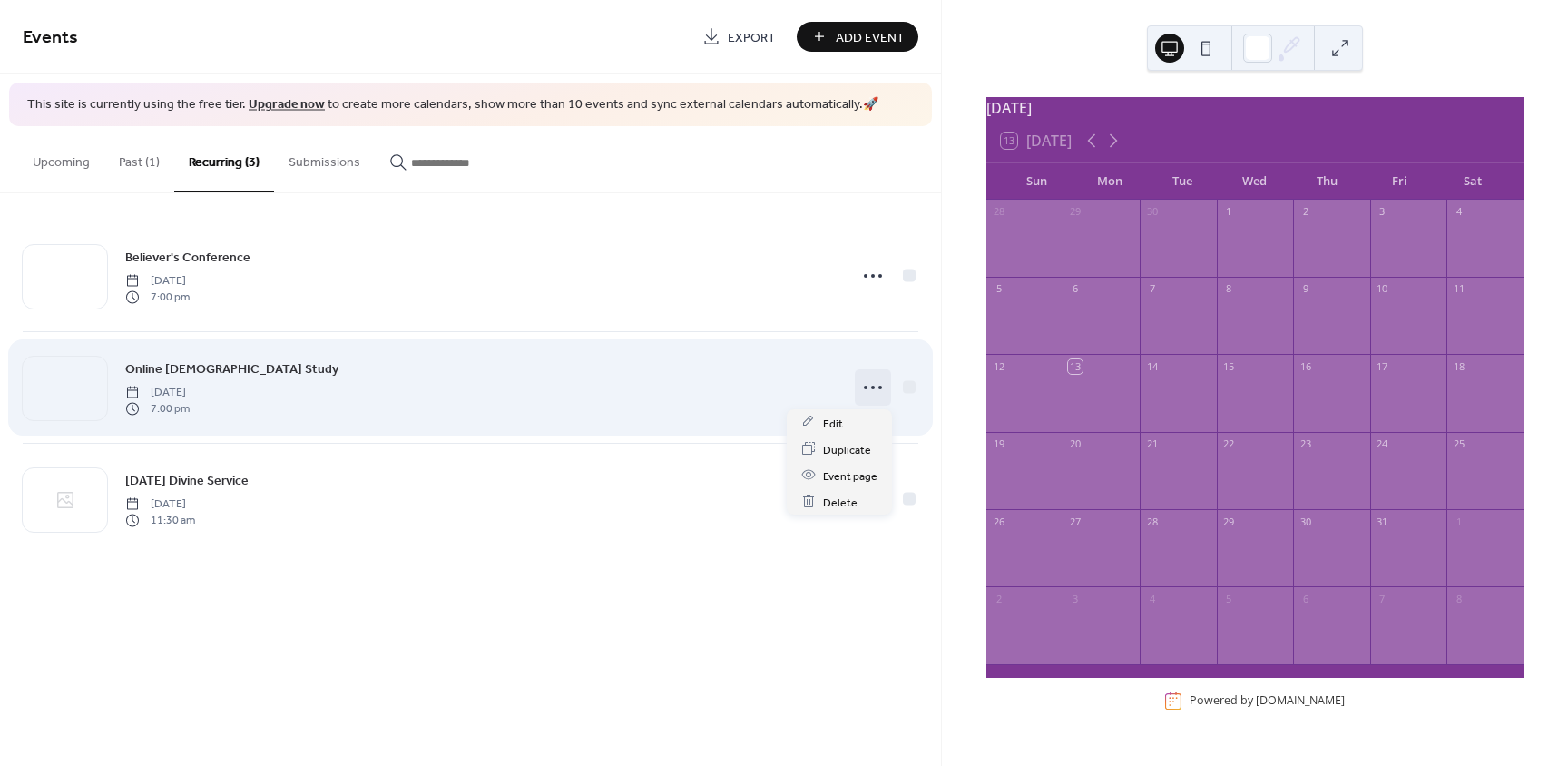
click at [873, 390] on icon at bounding box center [873, 387] width 29 height 29
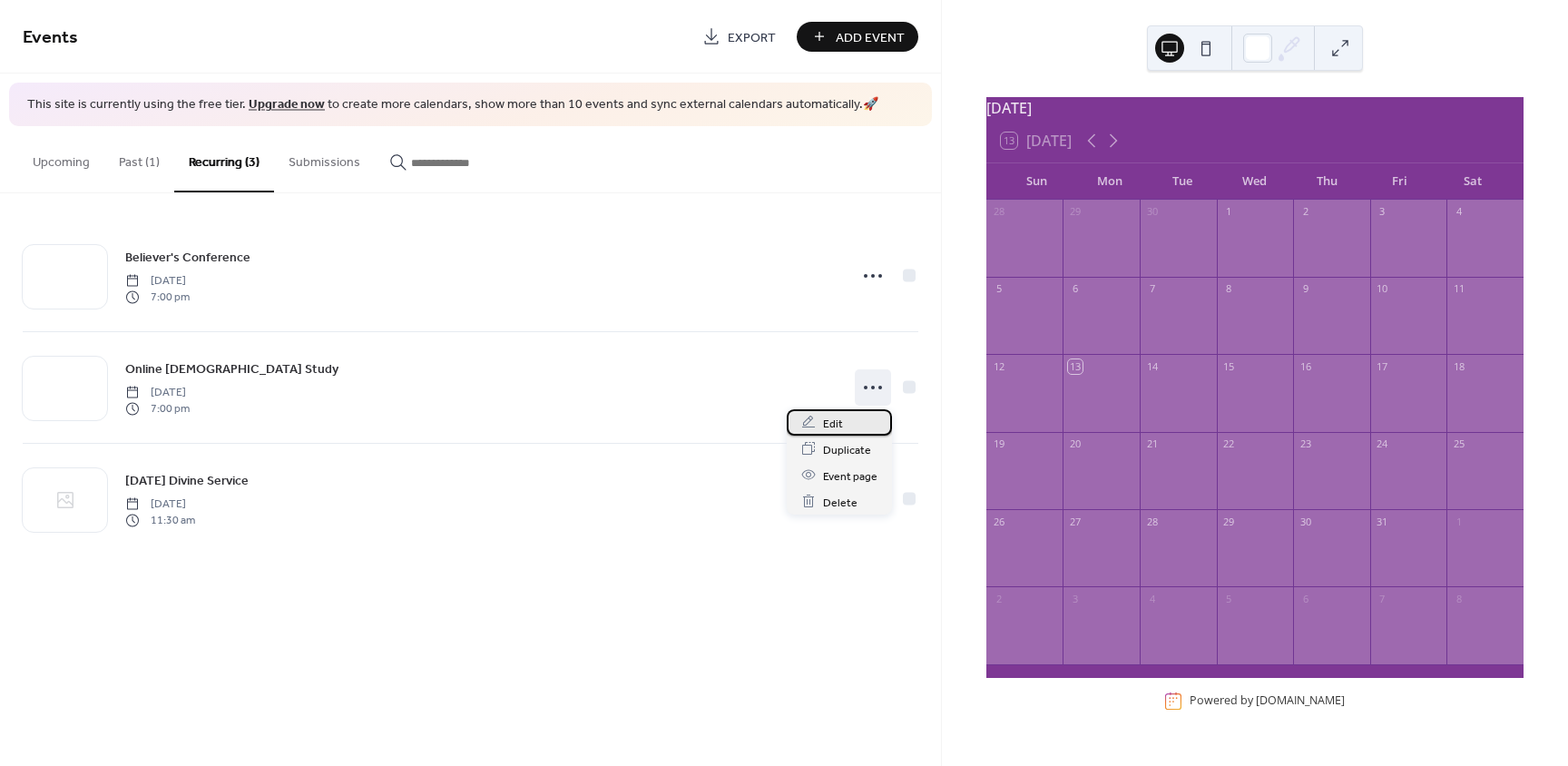
click at [831, 421] on span "Edit" at bounding box center [832, 423] width 20 height 19
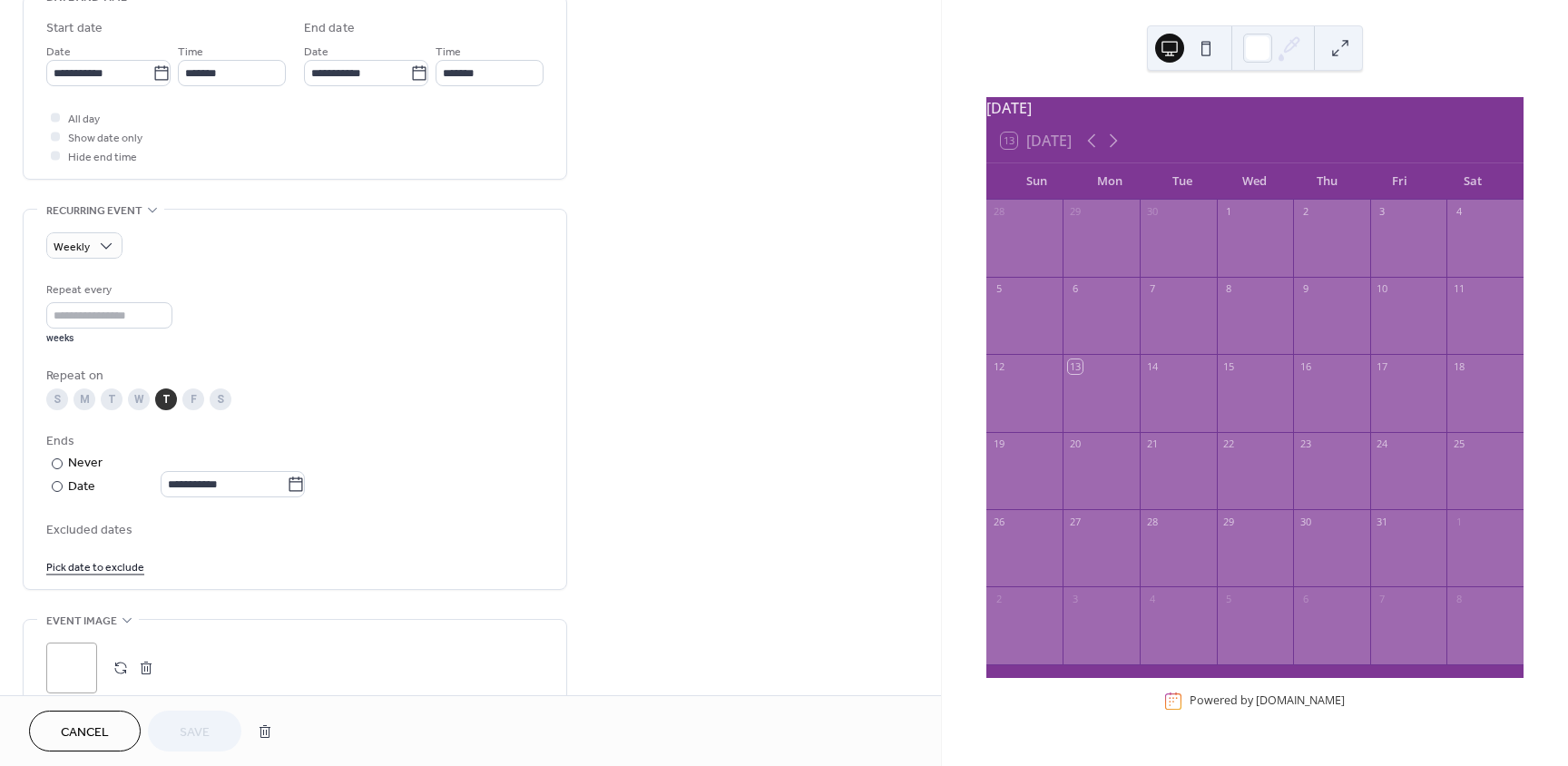
scroll to position [596, 0]
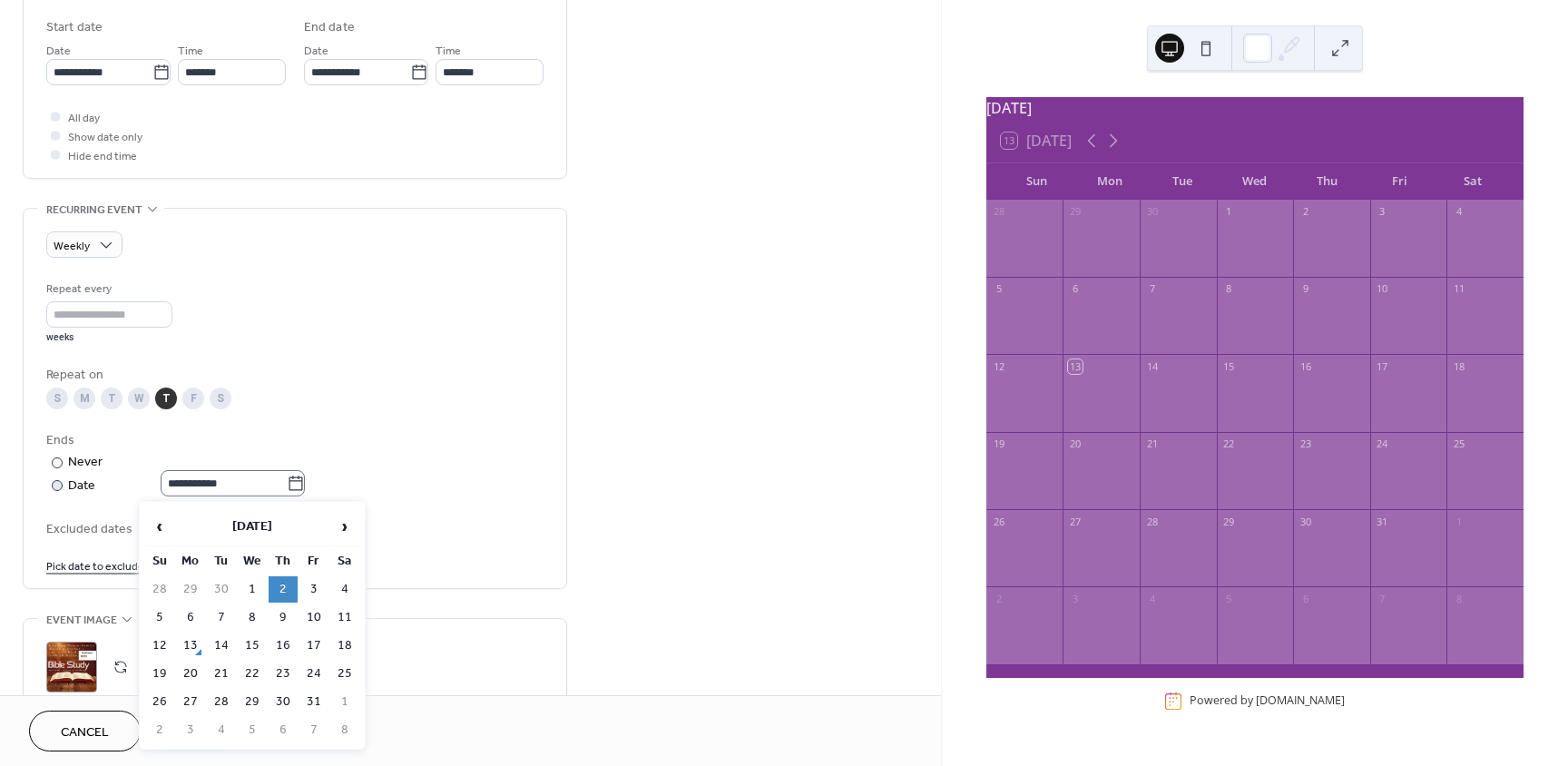
click at [295, 482] on icon at bounding box center [295, 483] width 18 height 18
click at [287, 482] on input "**********" at bounding box center [223, 483] width 127 height 26
click at [348, 527] on span "›" at bounding box center [344, 526] width 27 height 37
click at [286, 608] on td "6" at bounding box center [283, 618] width 29 height 26
type input "**********"
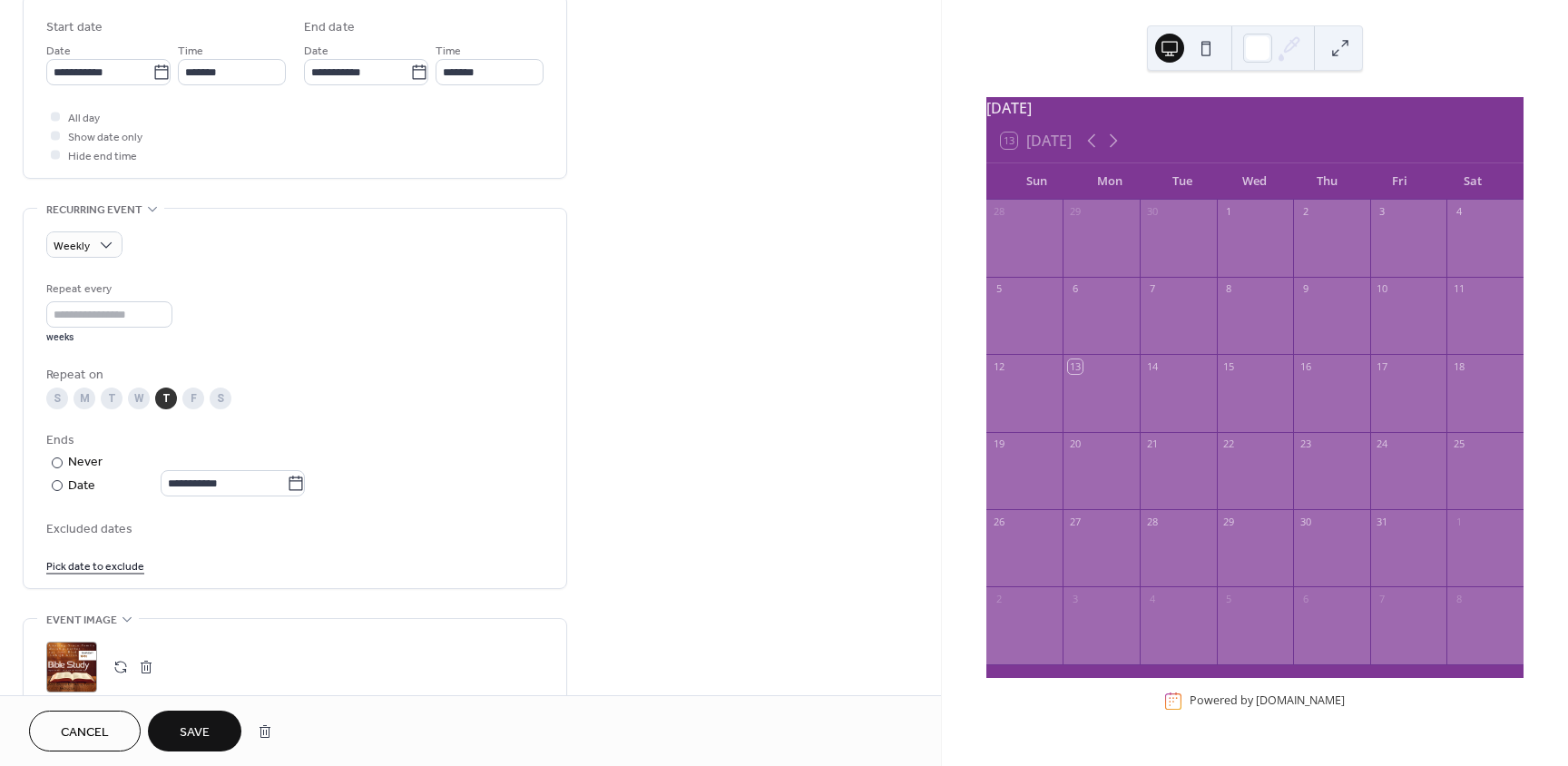
click at [201, 729] on span "Save" at bounding box center [195, 732] width 30 height 19
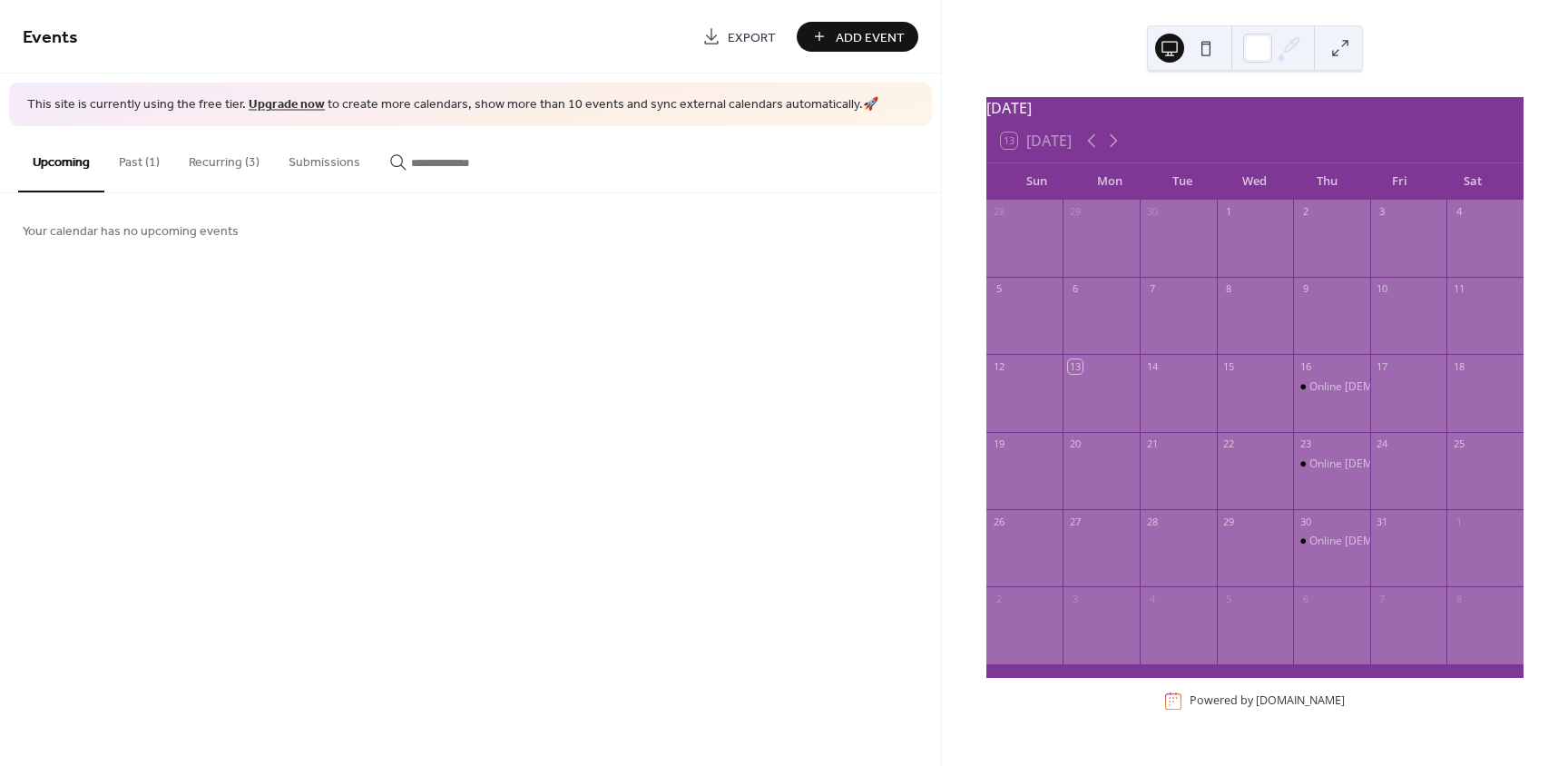
click at [244, 159] on button "Recurring (3)" at bounding box center [224, 158] width 99 height 65
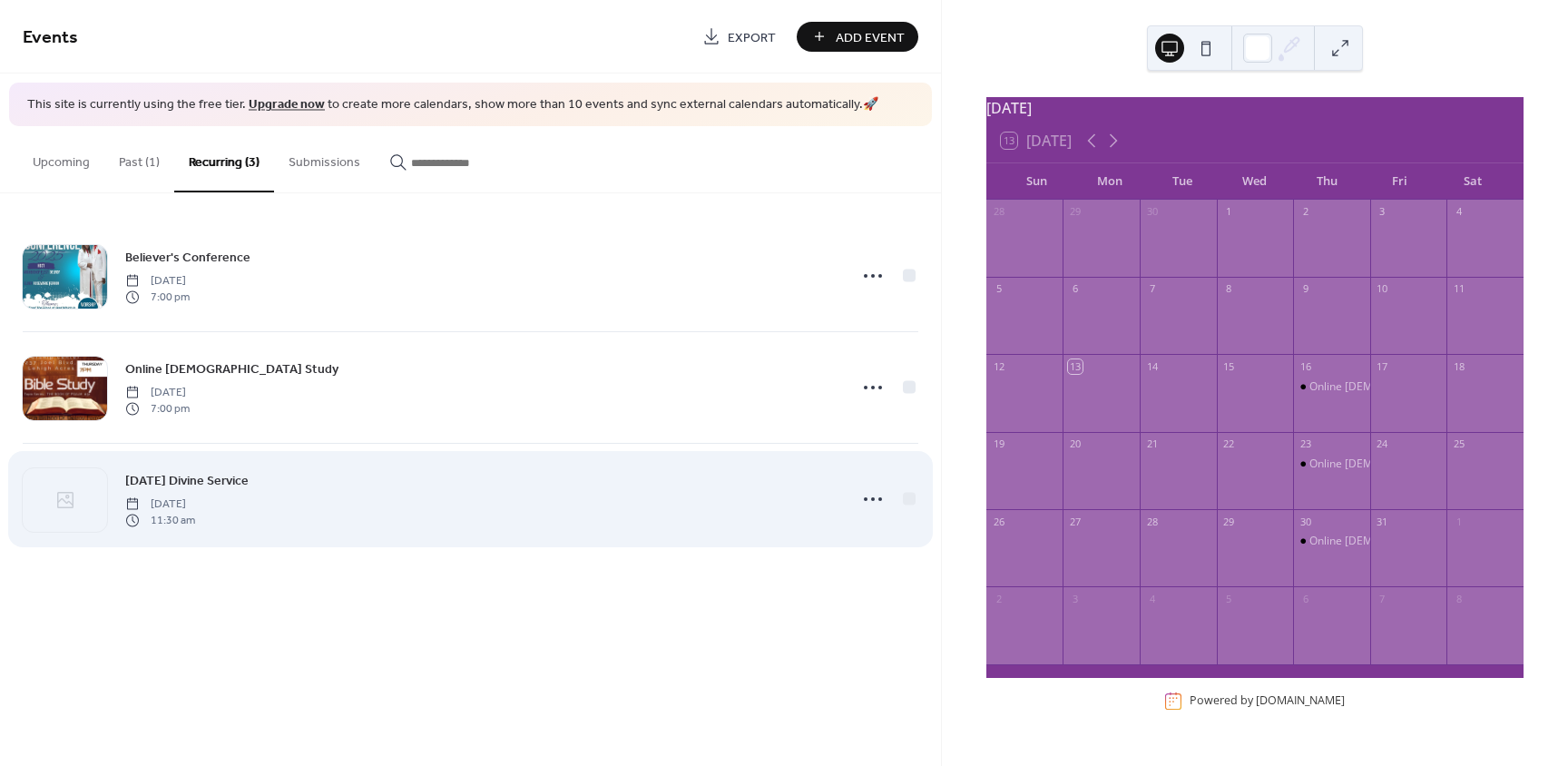
click at [196, 491] on div "Sunday Divine Service Sunday, October 19, 2025 11:30 am" at bounding box center [481, 499] width 710 height 58
click at [886, 492] on icon at bounding box center [873, 499] width 29 height 29
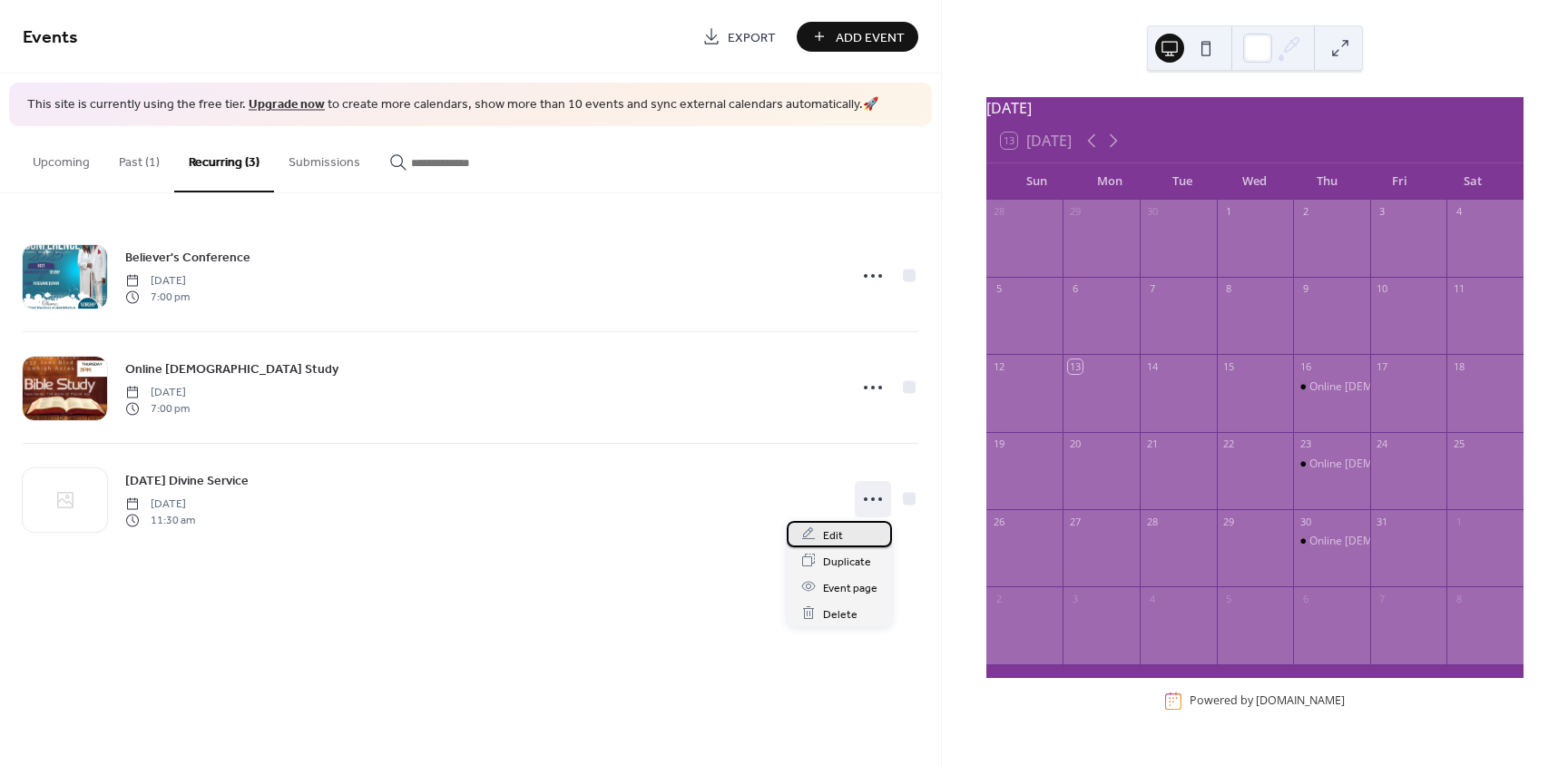
click at [833, 540] on span "Edit" at bounding box center [832, 534] width 20 height 19
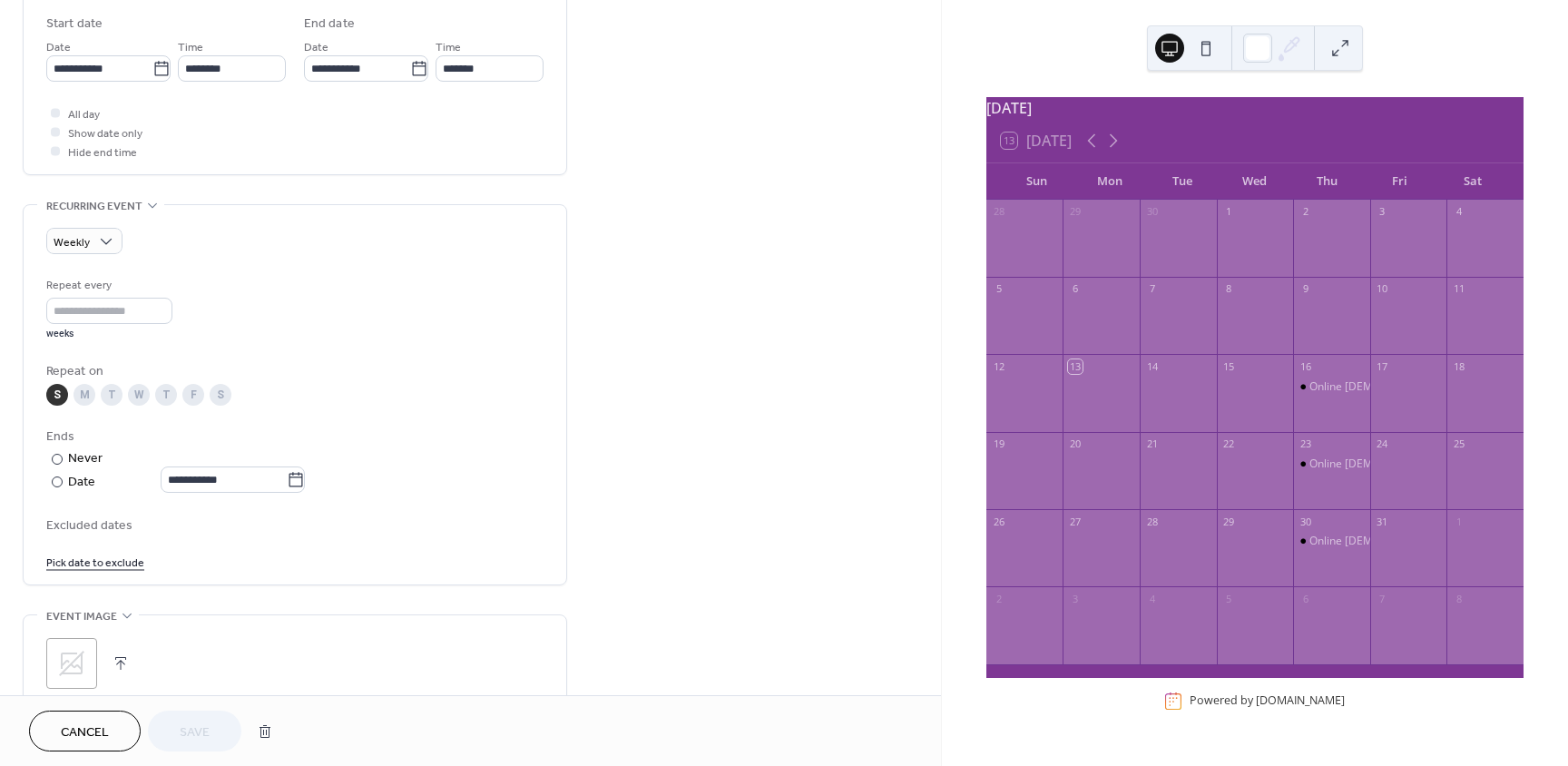
scroll to position [604, 0]
click at [232, 479] on input "**********" at bounding box center [223, 476] width 127 height 26
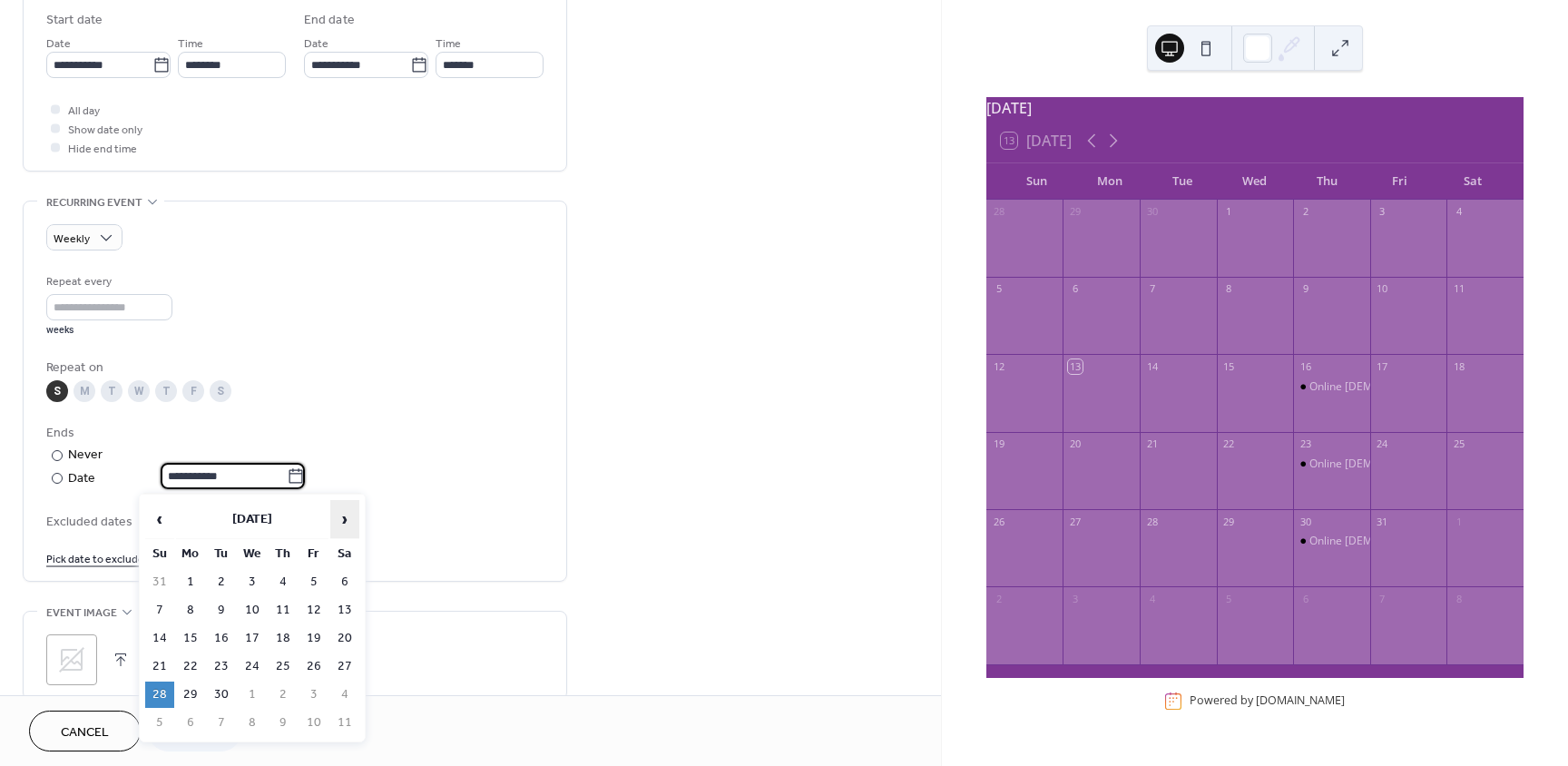
click at [341, 513] on span "›" at bounding box center [344, 518] width 27 height 37
click at [158, 633] on td "9" at bounding box center [159, 638] width 29 height 26
type input "**********"
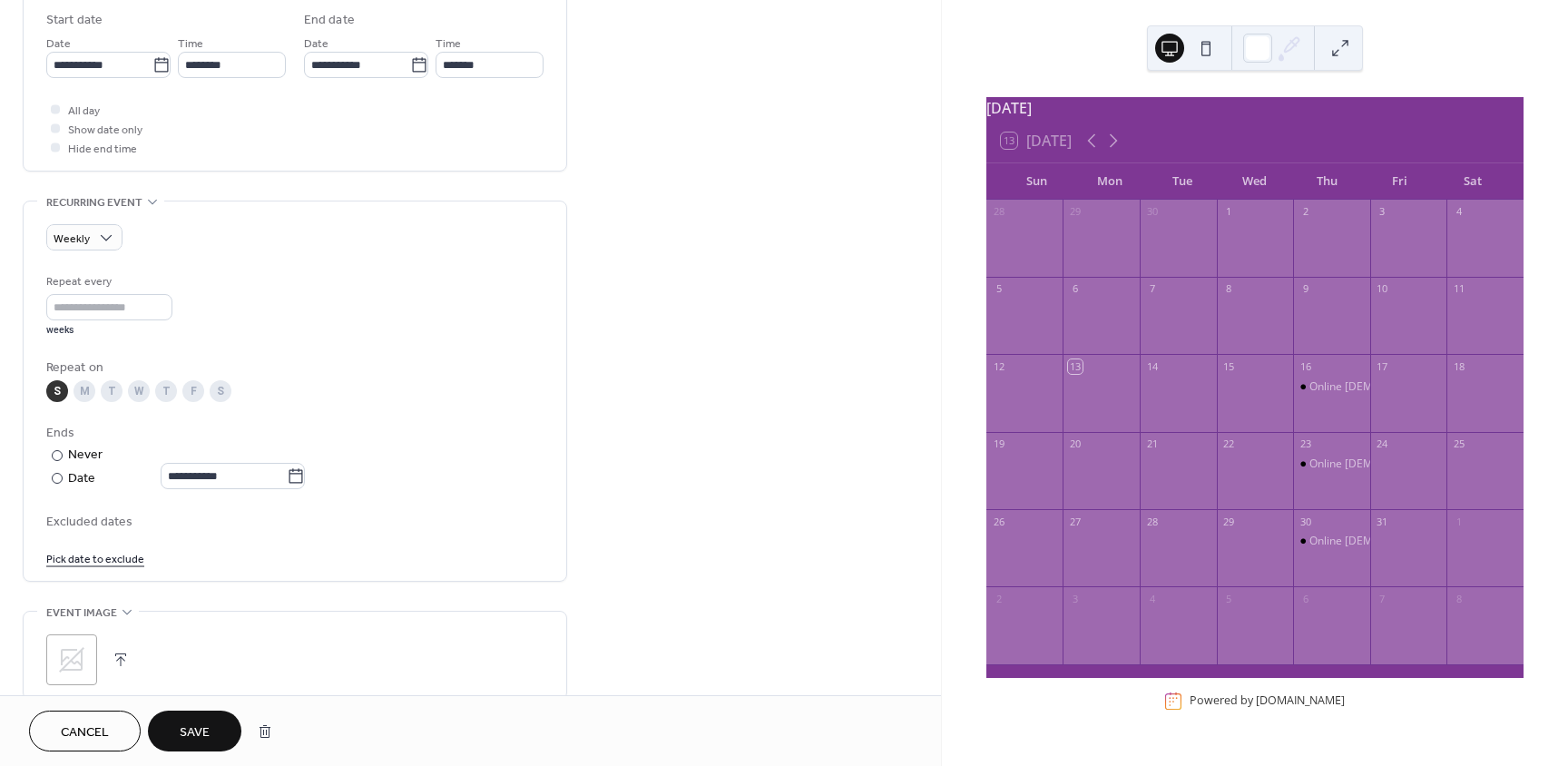
click at [193, 726] on span "Save" at bounding box center [195, 732] width 30 height 19
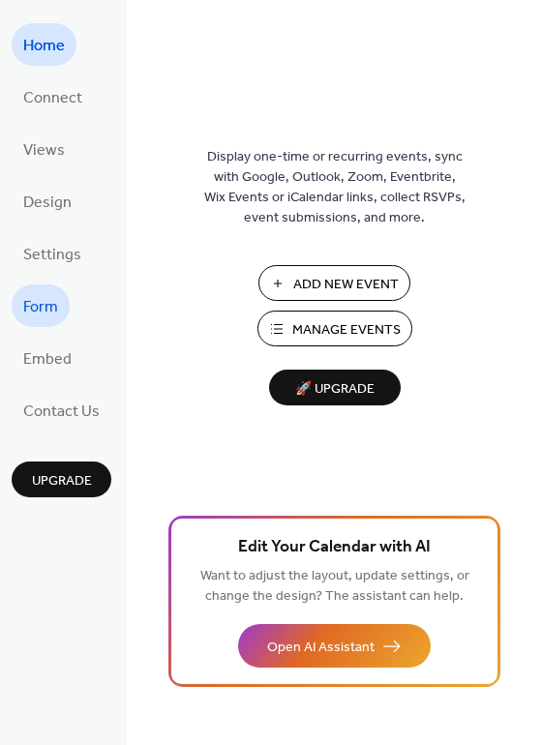
click at [48, 317] on span "Form" at bounding box center [40, 307] width 35 height 31
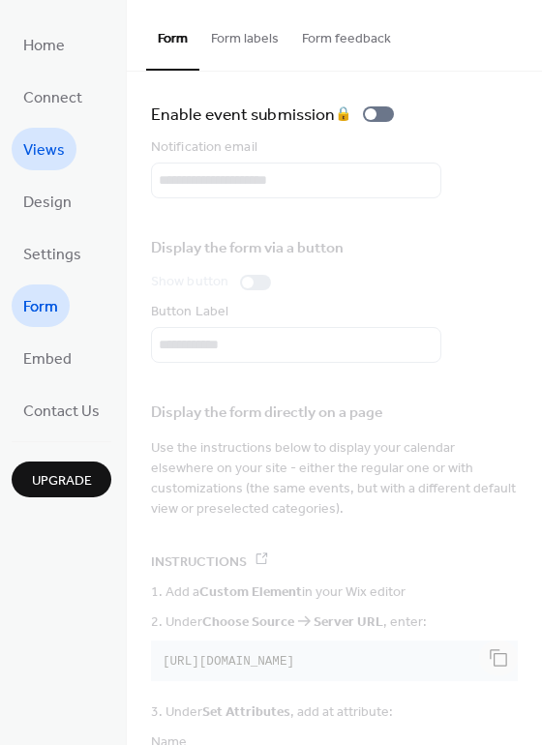
click at [62, 148] on span "Views" at bounding box center [44, 151] width 42 height 31
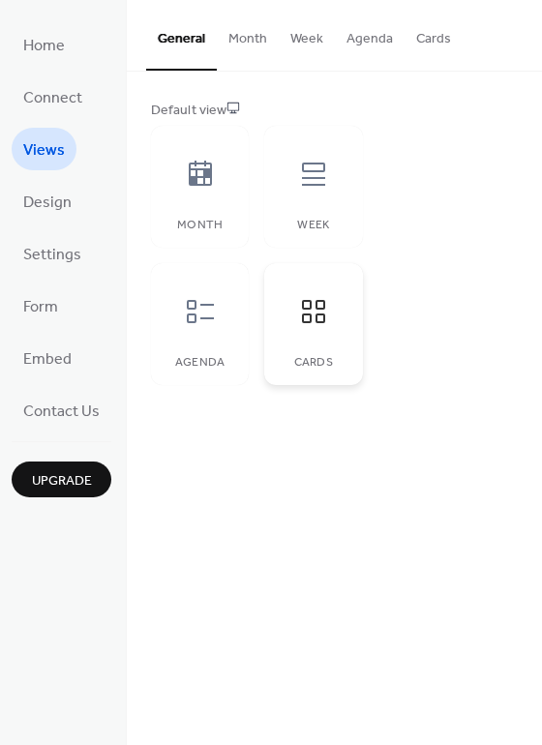
click at [330, 295] on div at bounding box center [314, 312] width 58 height 58
click at [311, 316] on icon at bounding box center [313, 311] width 31 height 31
click at [201, 318] on icon at bounding box center [200, 311] width 27 height 23
click at [322, 175] on icon at bounding box center [313, 174] width 31 height 31
click at [202, 294] on div at bounding box center [200, 312] width 58 height 58
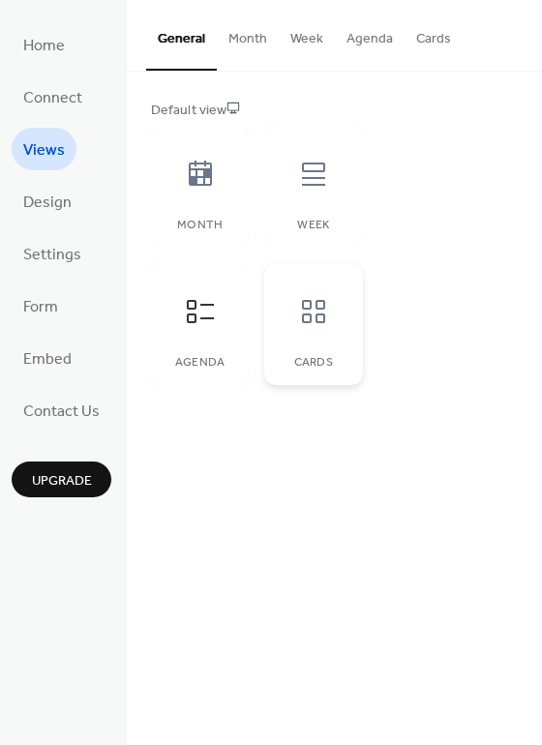
click at [285, 309] on div at bounding box center [314, 312] width 58 height 58
click at [429, 39] on button "Cards" at bounding box center [434, 34] width 58 height 69
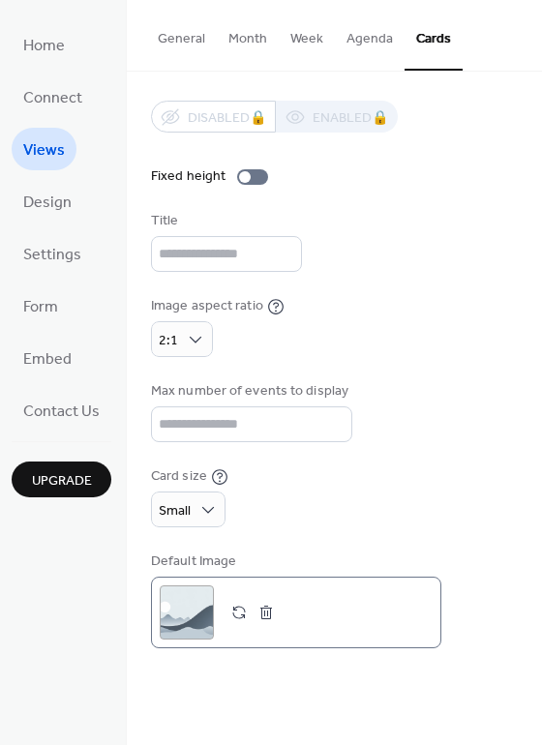
click at [165, 611] on div ";" at bounding box center [187, 613] width 54 height 54
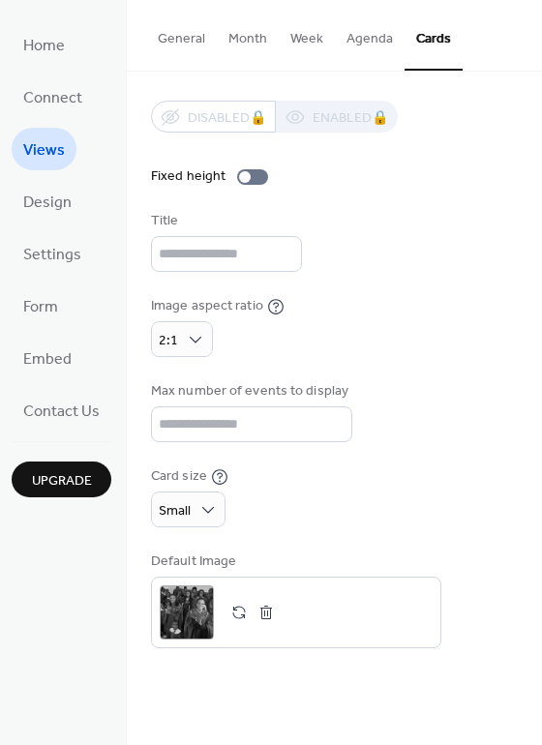
click at [236, 36] on button "Month" at bounding box center [248, 34] width 62 height 69
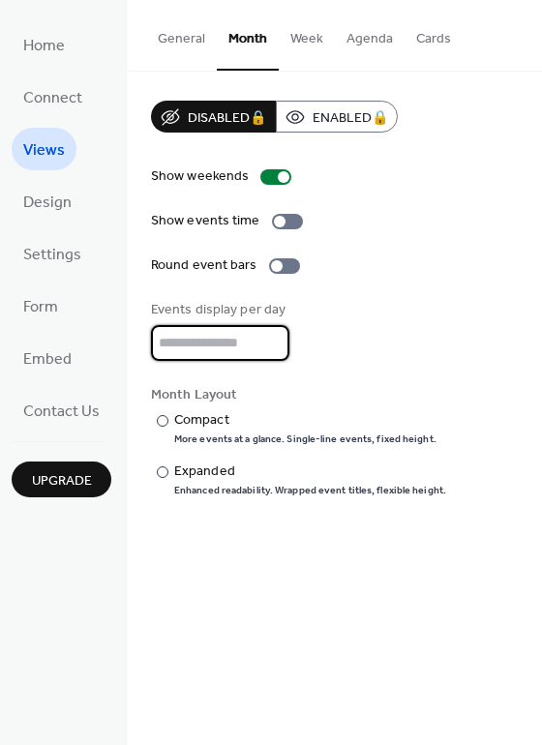
click at [272, 335] on input "*" at bounding box center [220, 343] width 138 height 36
click at [271, 348] on input "*" at bounding box center [220, 343] width 138 height 36
type input "*"
click at [271, 348] on input "*" at bounding box center [220, 343] width 138 height 36
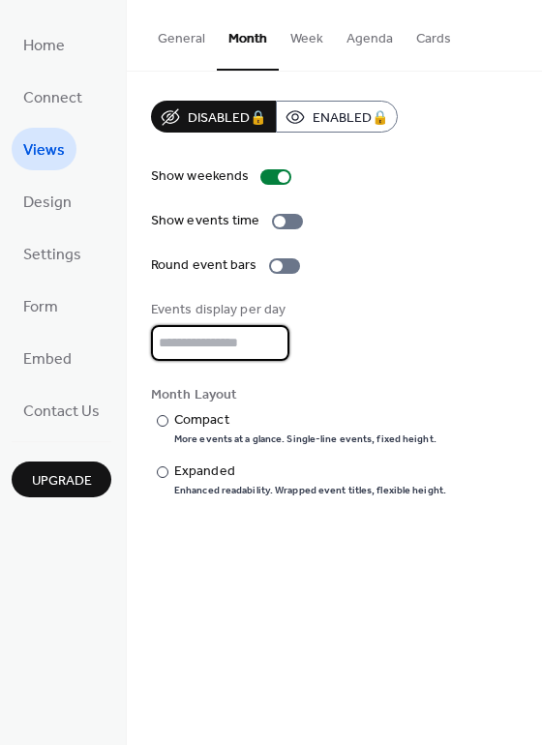
click at [271, 348] on input "*" at bounding box center [220, 343] width 138 height 36
click at [160, 470] on div at bounding box center [163, 473] width 12 height 12
click at [361, 41] on button "Agenda" at bounding box center [370, 34] width 70 height 69
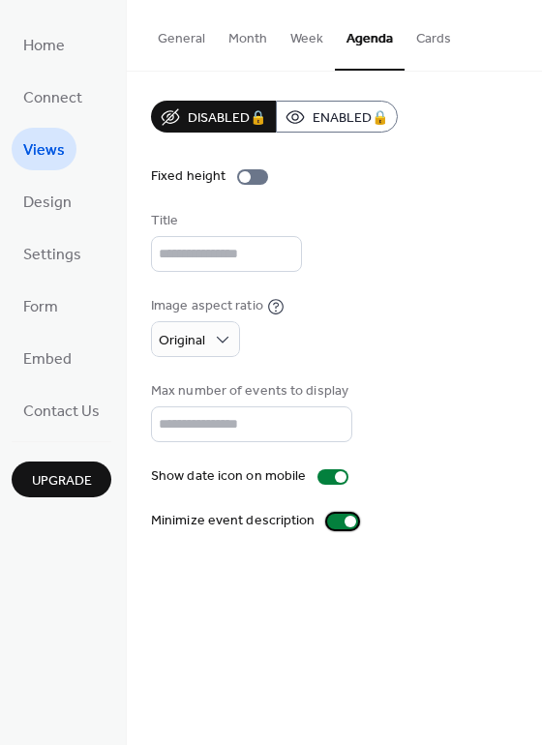
click at [338, 514] on div at bounding box center [342, 521] width 31 height 15
click at [247, 171] on div at bounding box center [252, 176] width 31 height 15
click at [255, 176] on div at bounding box center [261, 177] width 12 height 12
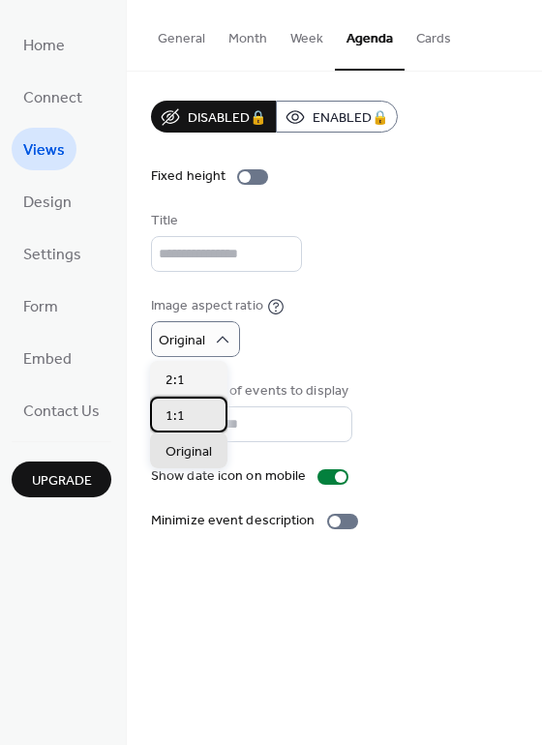
click at [177, 427] on div "1:1" at bounding box center [188, 415] width 77 height 36
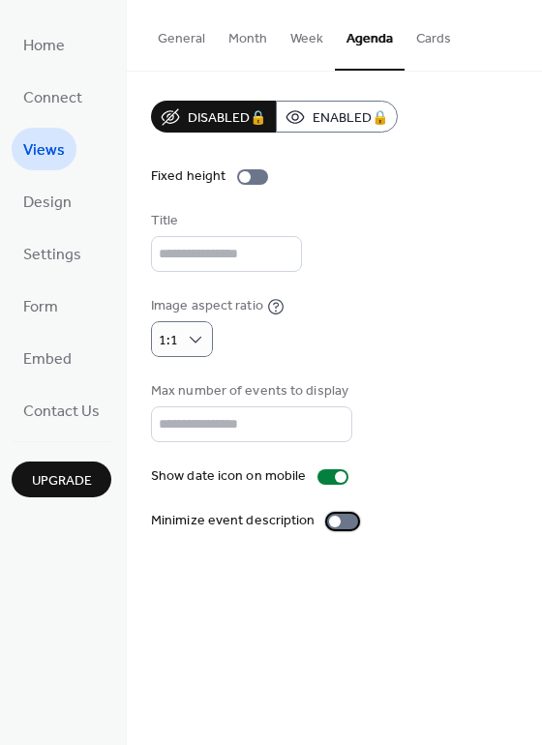
click at [331, 518] on div at bounding box center [335, 522] width 12 height 12
click at [423, 34] on button "Cards" at bounding box center [434, 34] width 58 height 69
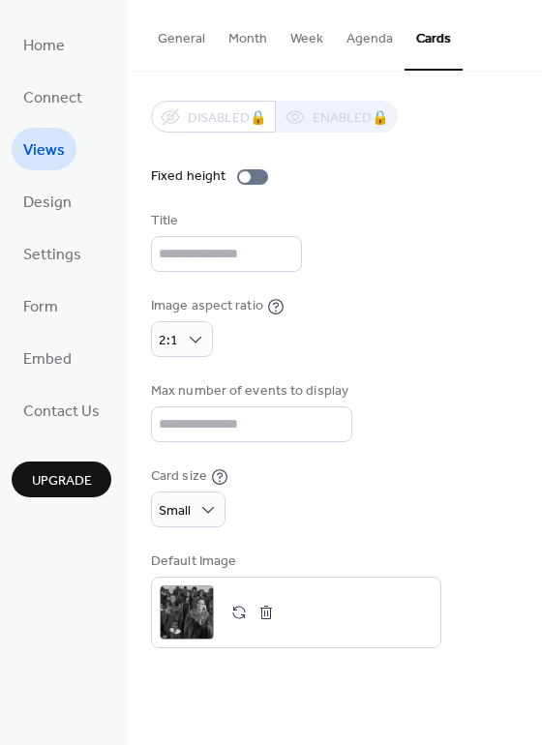
click at [193, 35] on button "General" at bounding box center [181, 34] width 71 height 69
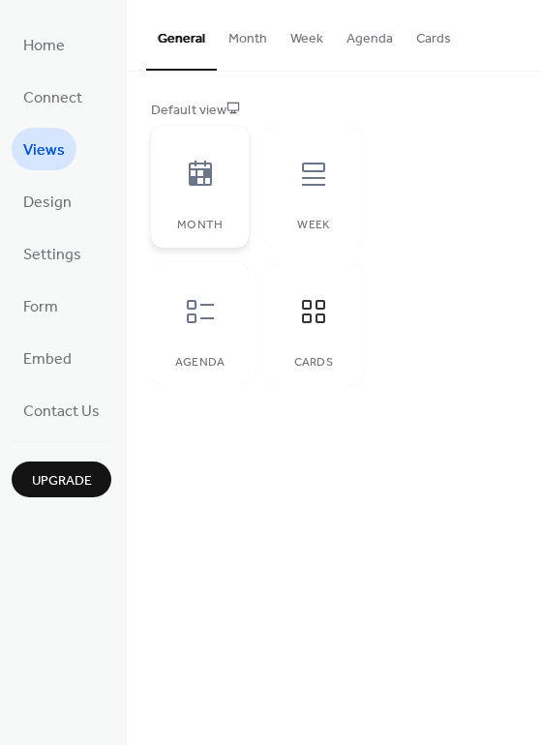
click at [206, 170] on icon at bounding box center [200, 173] width 23 height 25
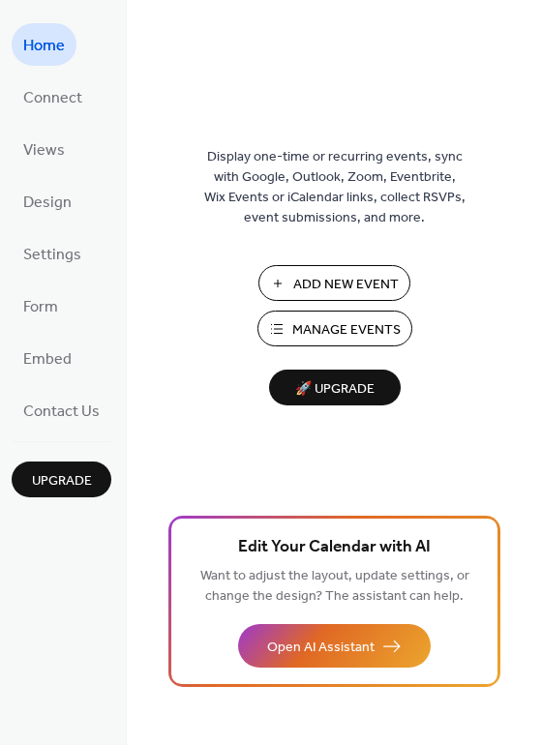
click at [334, 329] on span "Manage Events" at bounding box center [346, 330] width 108 height 20
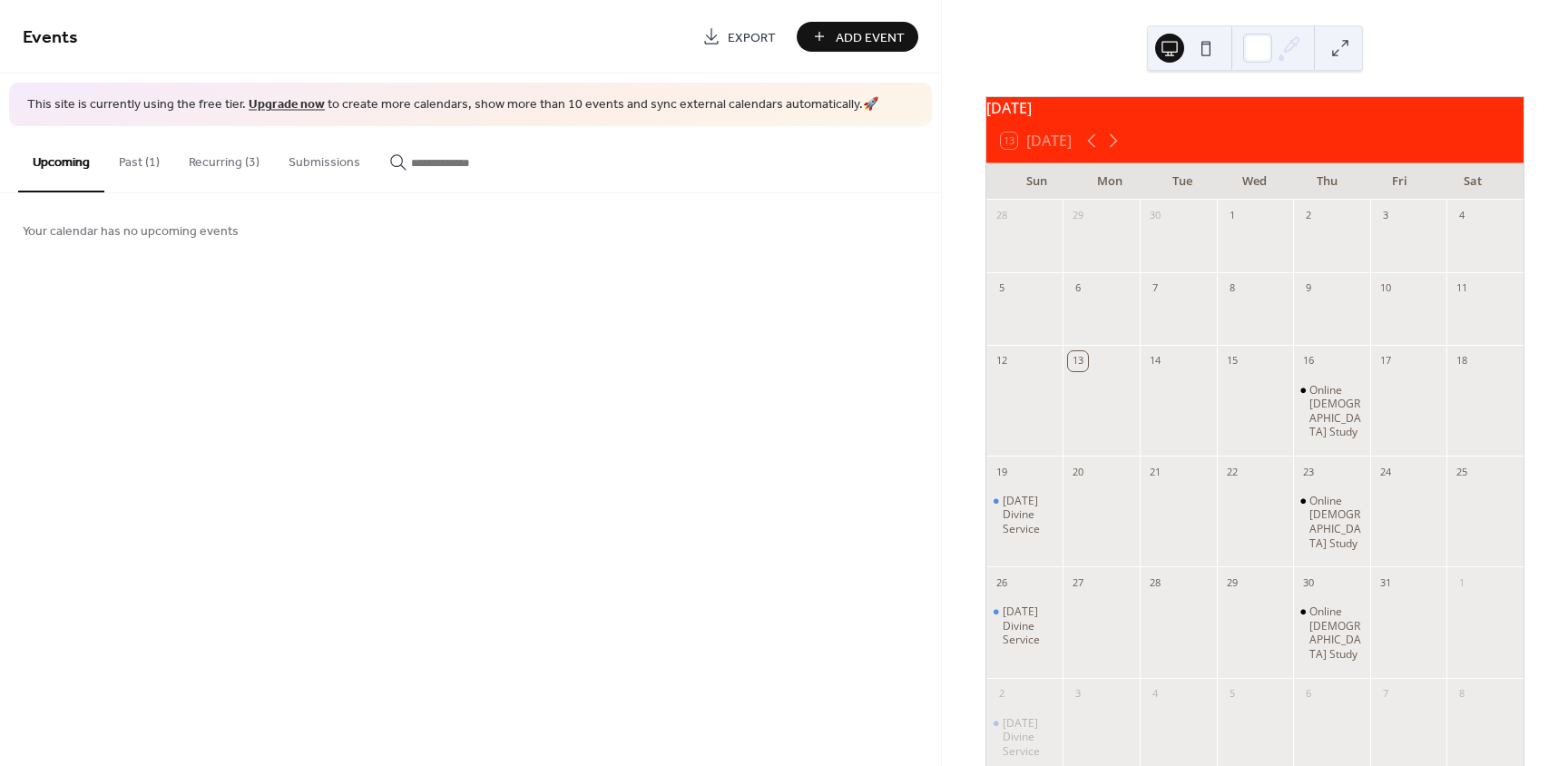
click at [225, 158] on button "Recurring (3)" at bounding box center [224, 158] width 99 height 65
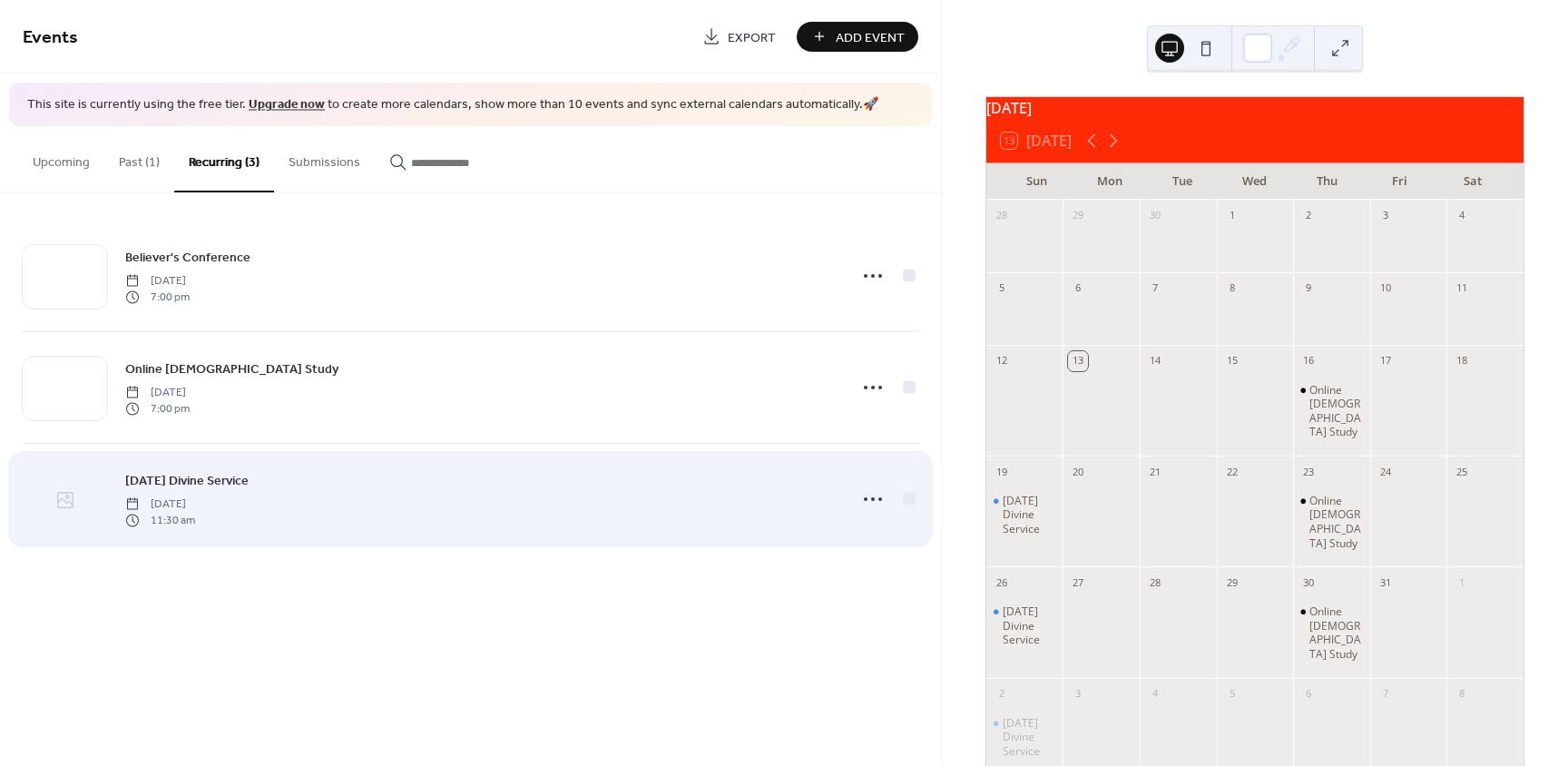
click at [74, 489] on icon at bounding box center [65, 500] width 22 height 22
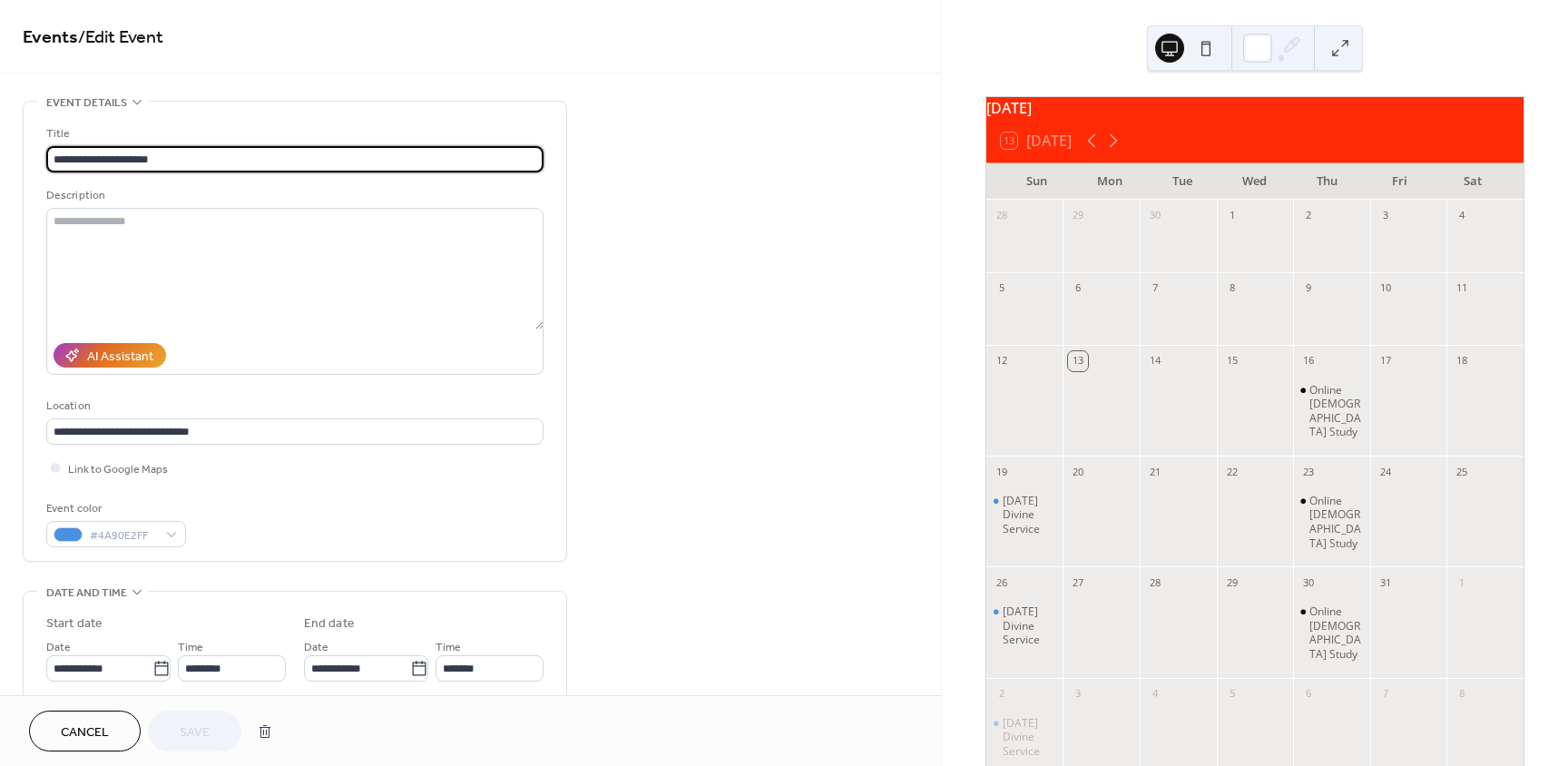
type input "**********"
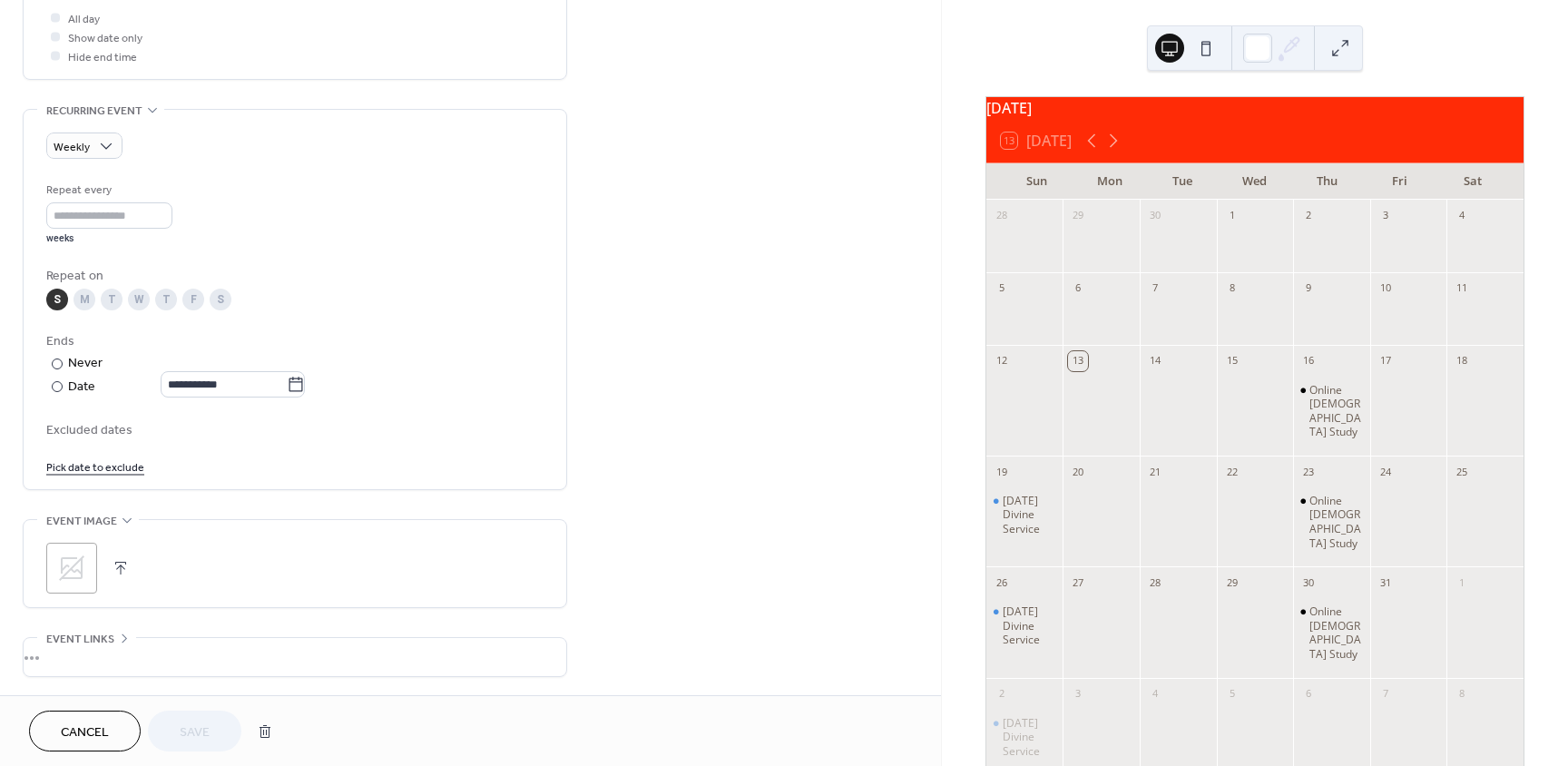
scroll to position [712, 0]
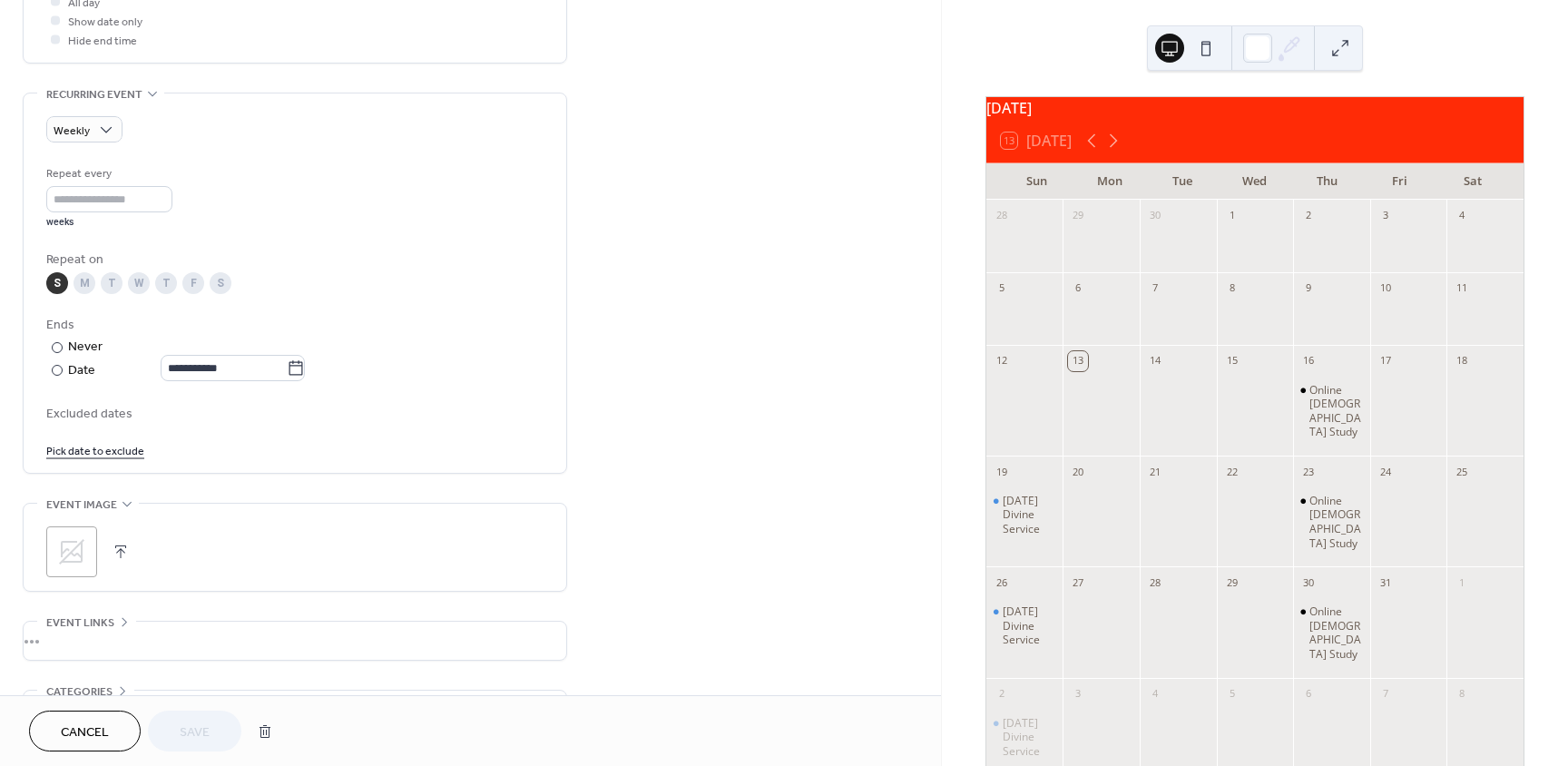
click at [85, 556] on icon at bounding box center [71, 551] width 29 height 29
click at [198, 728] on span "Save" at bounding box center [195, 732] width 30 height 19
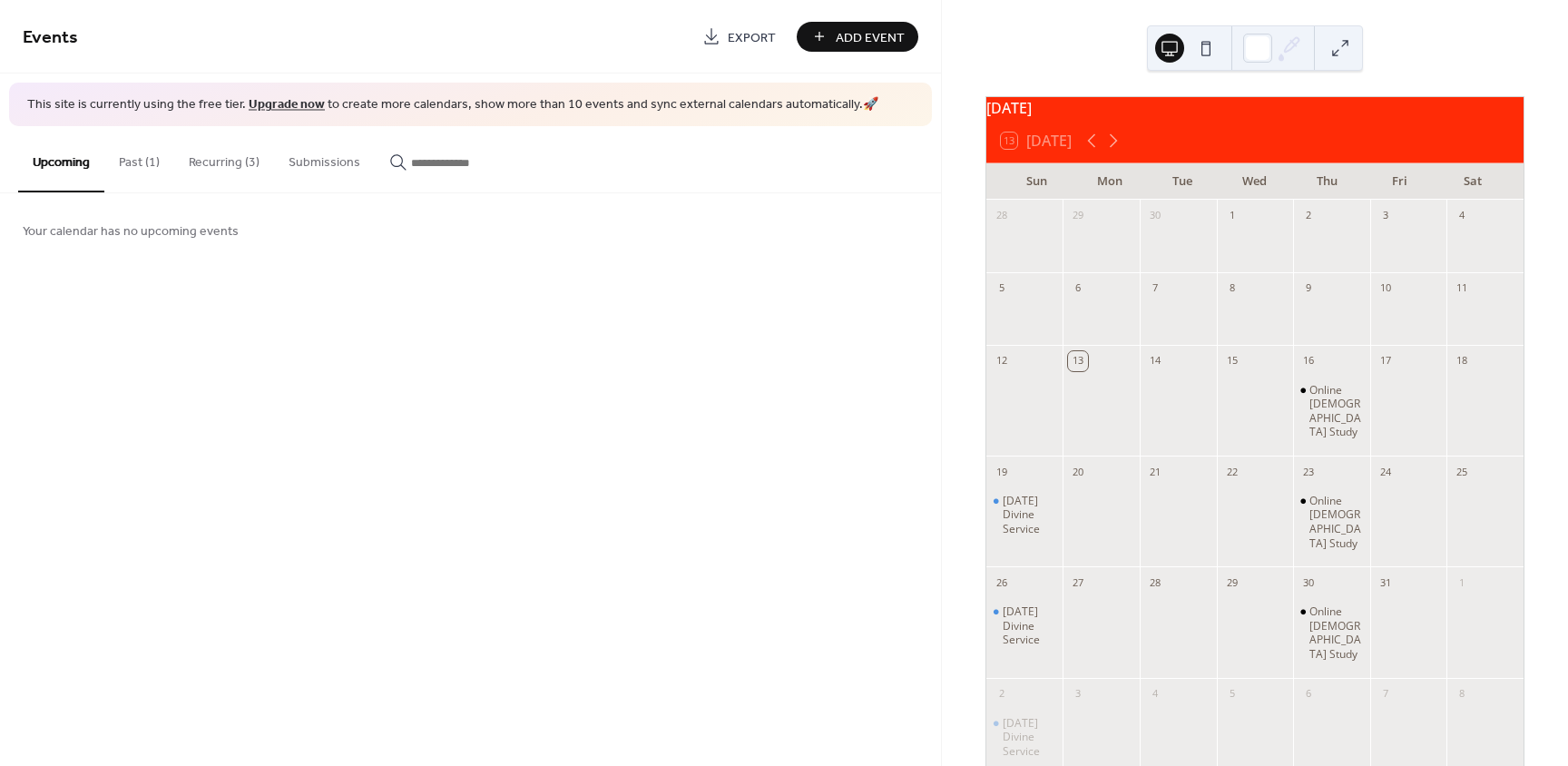
click at [241, 158] on button "Recurring (3)" at bounding box center [224, 158] width 99 height 65
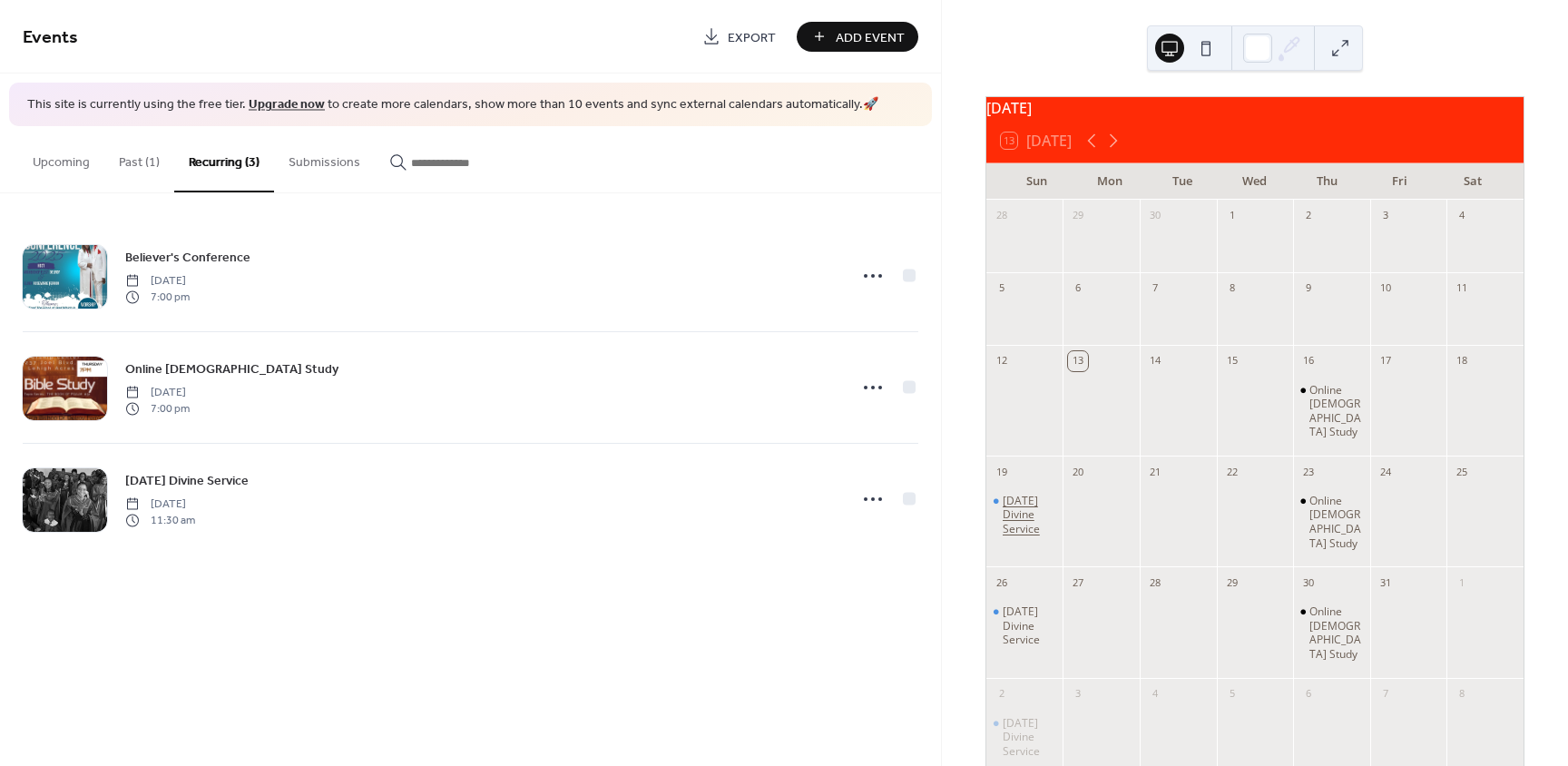
click at [1038, 529] on div "[DATE] Divine Service" at bounding box center [1029, 515] width 53 height 42
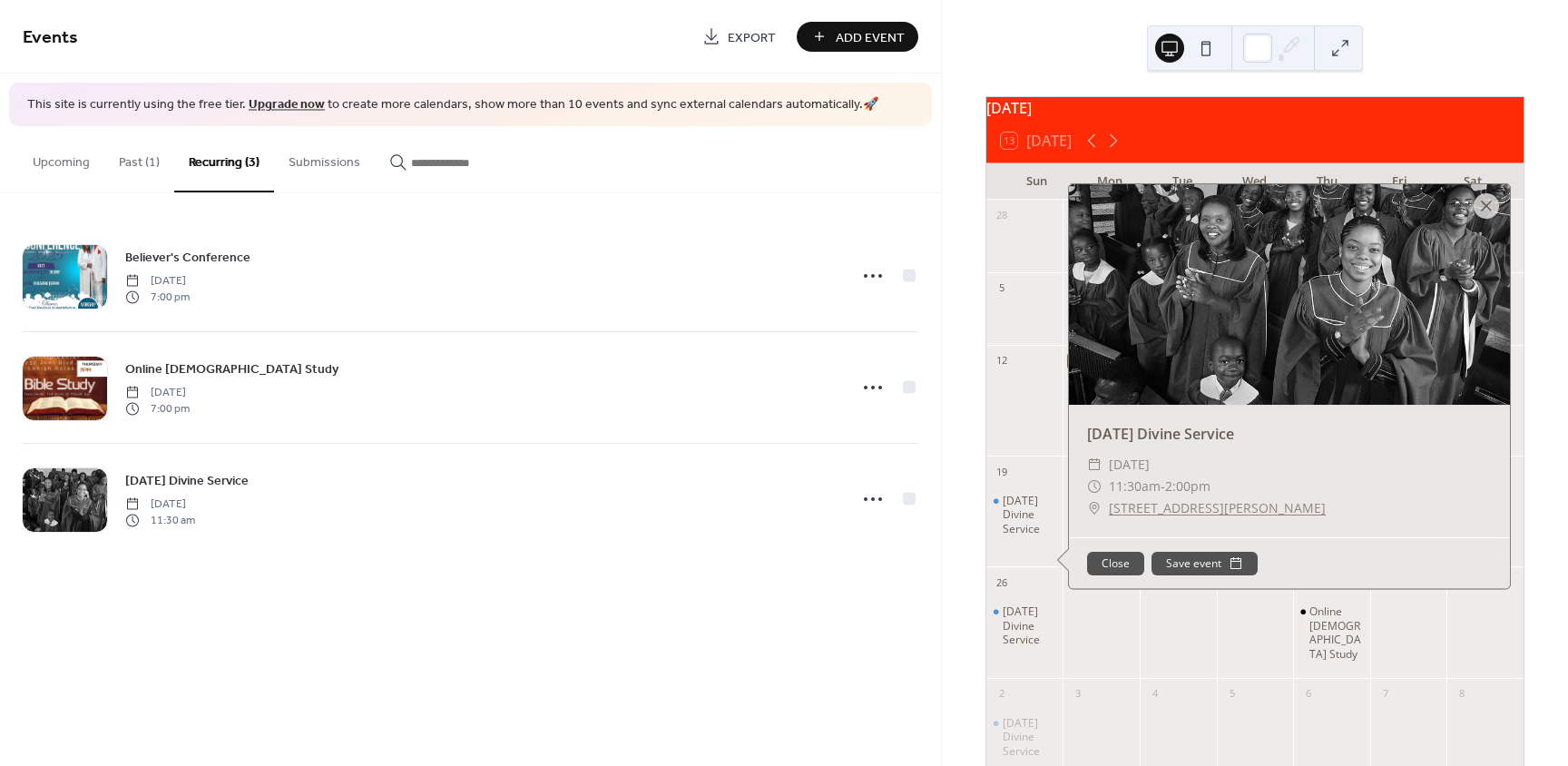
click at [855, 577] on div "Believer's Conference Friday, August 15, 2025 7:00 pm Online Bible Study Thursd…" at bounding box center [470, 387] width 941 height 388
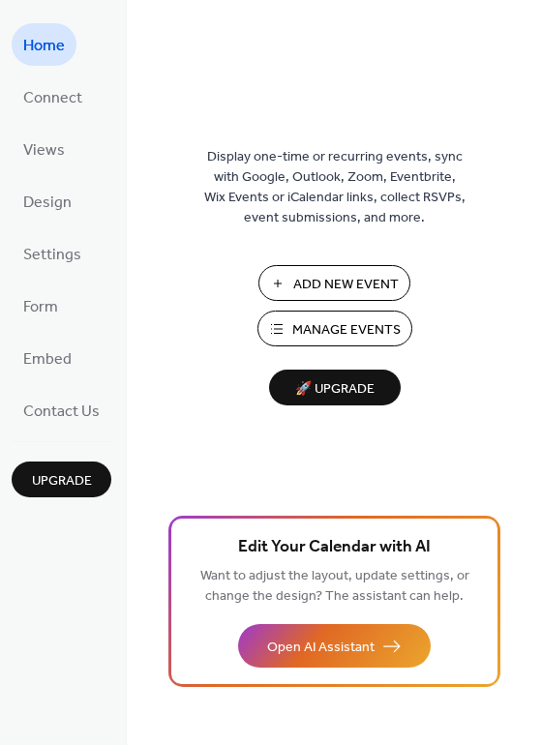
click at [322, 331] on span "Manage Events" at bounding box center [346, 330] width 108 height 20
click at [348, 321] on span "Manage Events" at bounding box center [346, 330] width 108 height 20
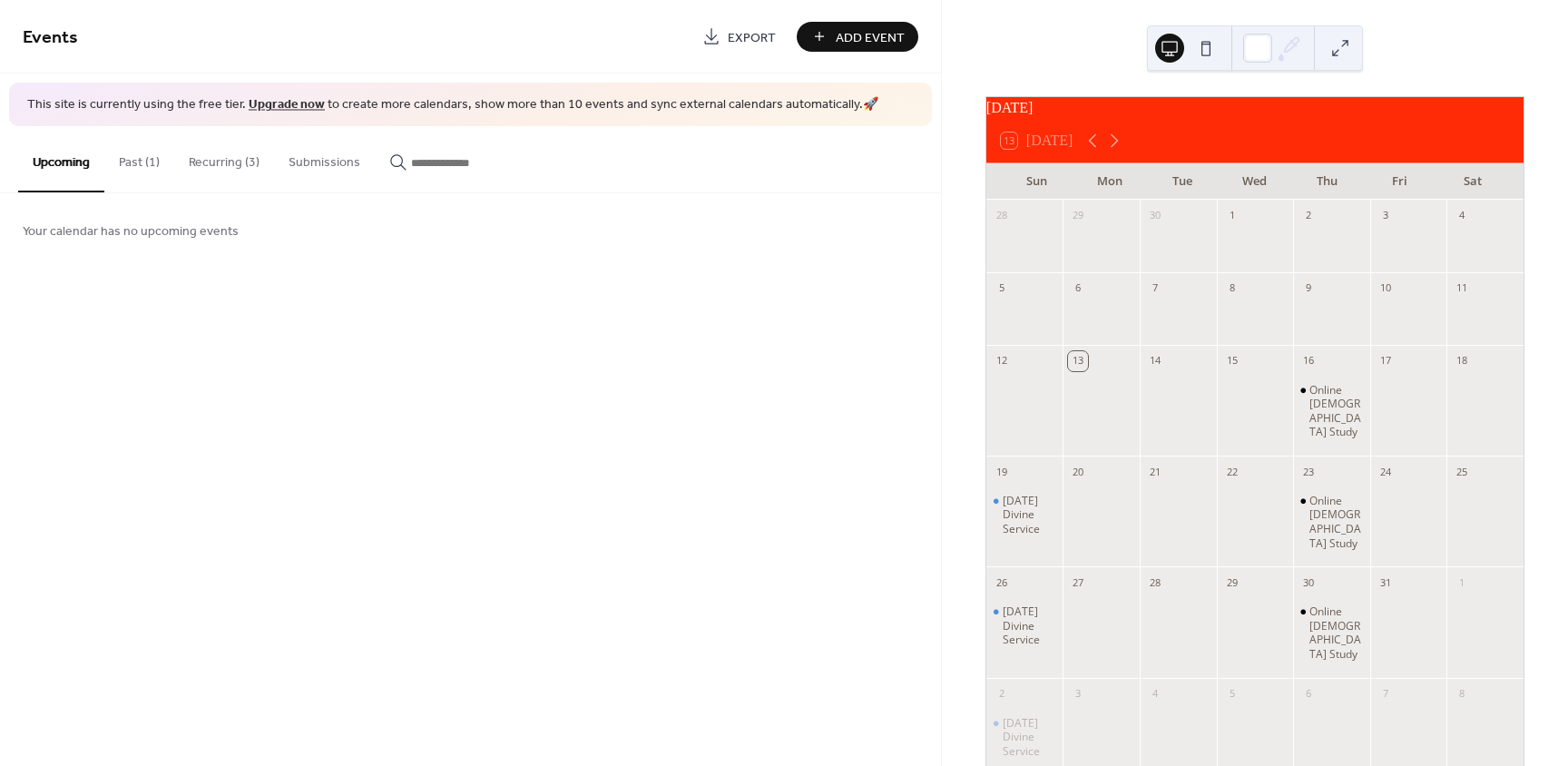
click at [1209, 53] on button at bounding box center [1205, 48] width 29 height 29
